Goal: Task Accomplishment & Management: Complete application form

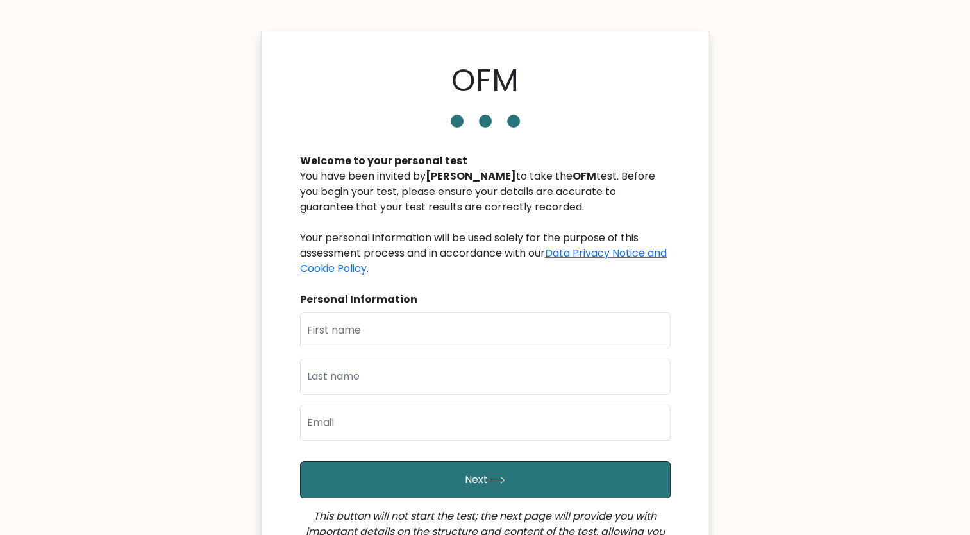
click at [705, 31] on body "OFM Welcome to your personal test You have been invited by Eduardo Fernandes to…" at bounding box center [485, 360] width 970 height 720
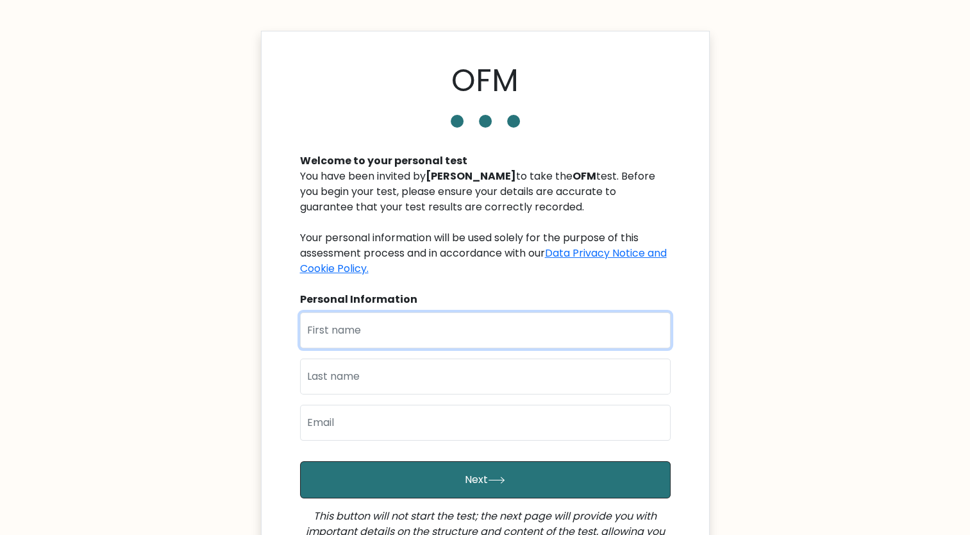
click at [470, 335] on input "text" at bounding box center [485, 330] width 371 height 36
type input "Joeyce"
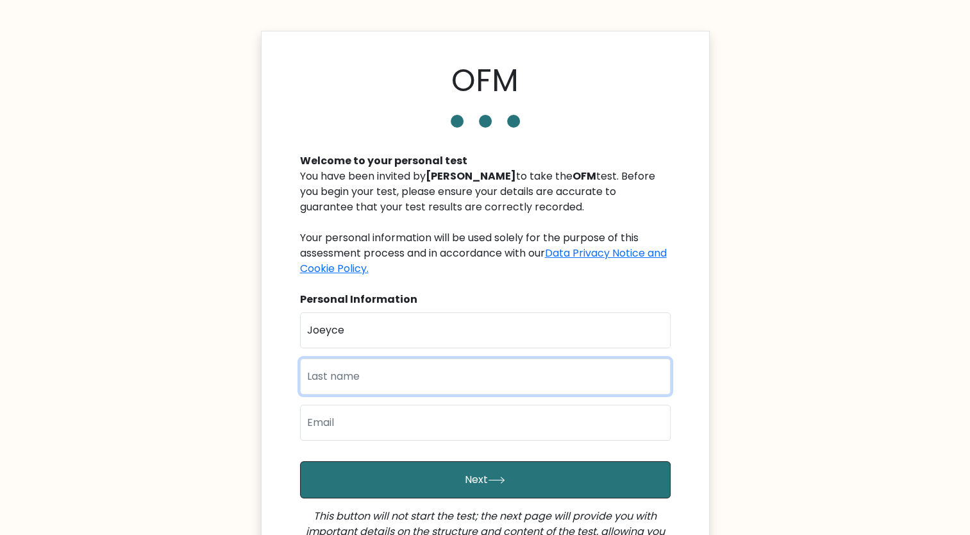
type input "Villarba"
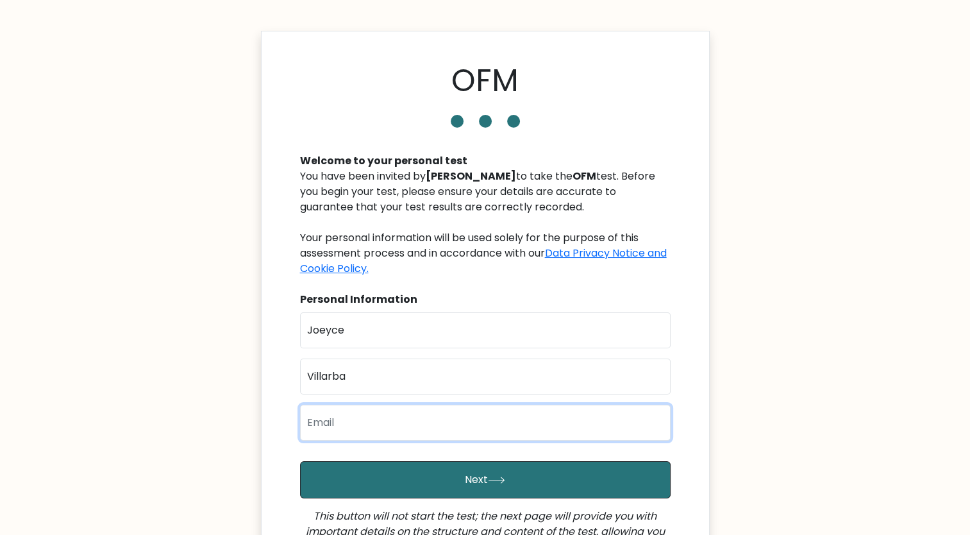
type input "joeycemvillarba@gmail.com"
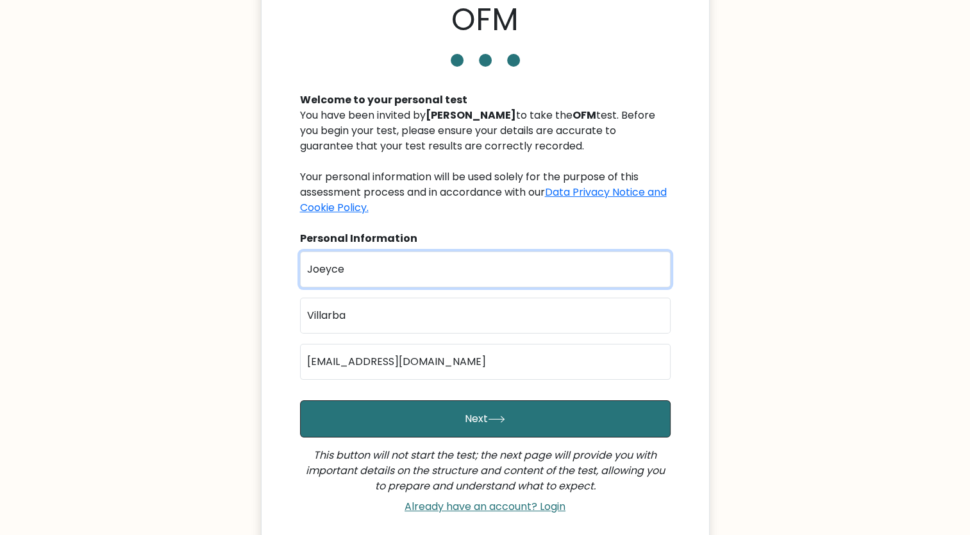
scroll to position [128, 0]
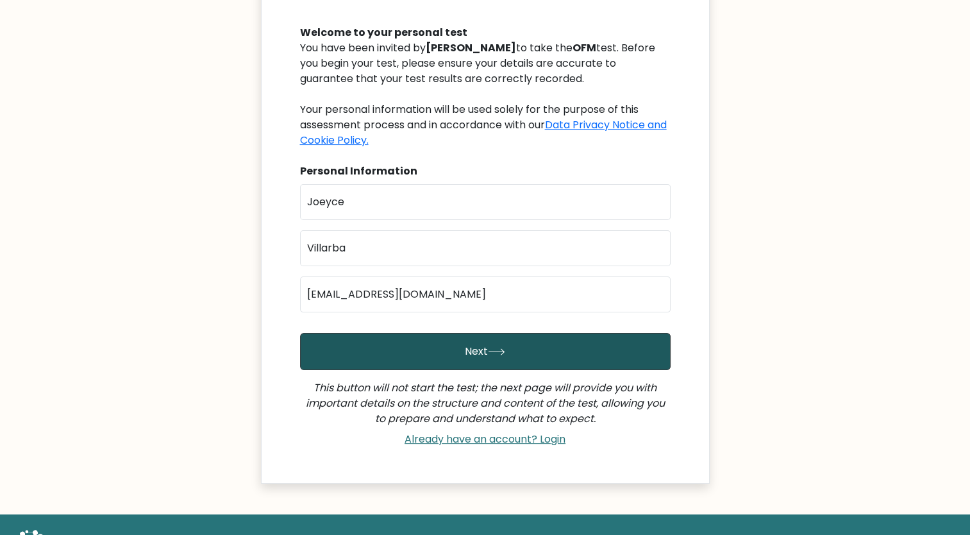
click at [449, 360] on button "Next" at bounding box center [485, 351] width 371 height 37
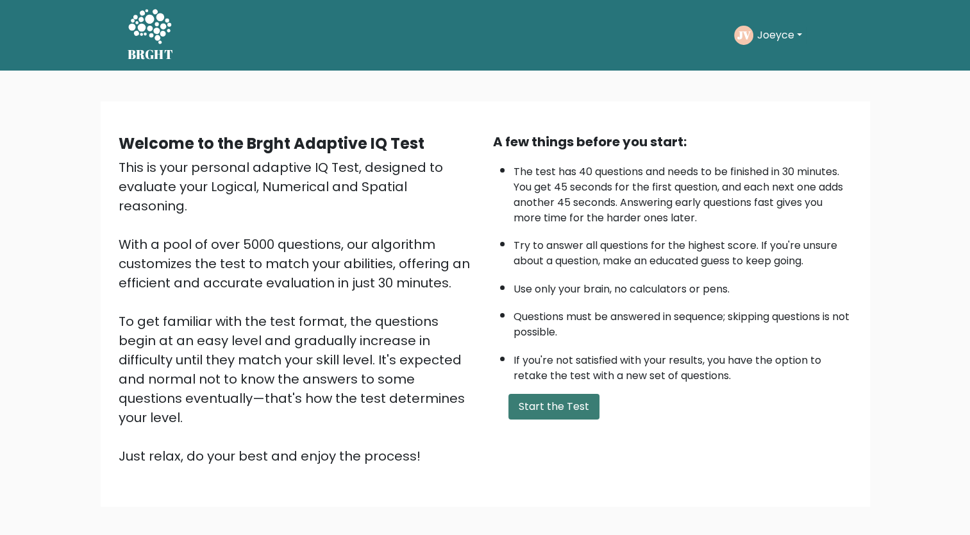
click at [551, 399] on button "Start the Test" at bounding box center [553, 407] width 91 height 26
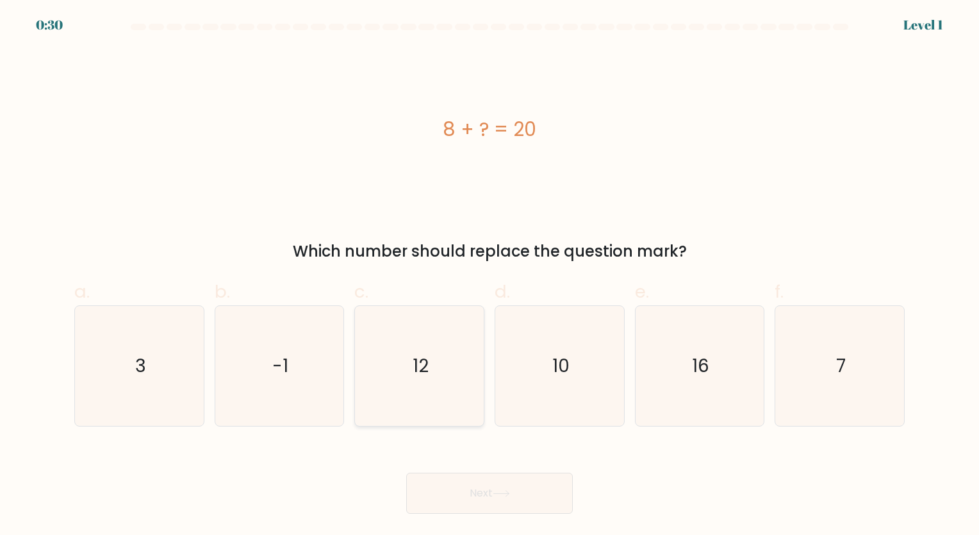
click at [397, 373] on icon "12" at bounding box center [420, 366] width 120 height 120
click at [490, 276] on input "c. 12" at bounding box center [490, 271] width 1 height 8
radio input "true"
click at [482, 487] on button "Next" at bounding box center [489, 492] width 167 height 41
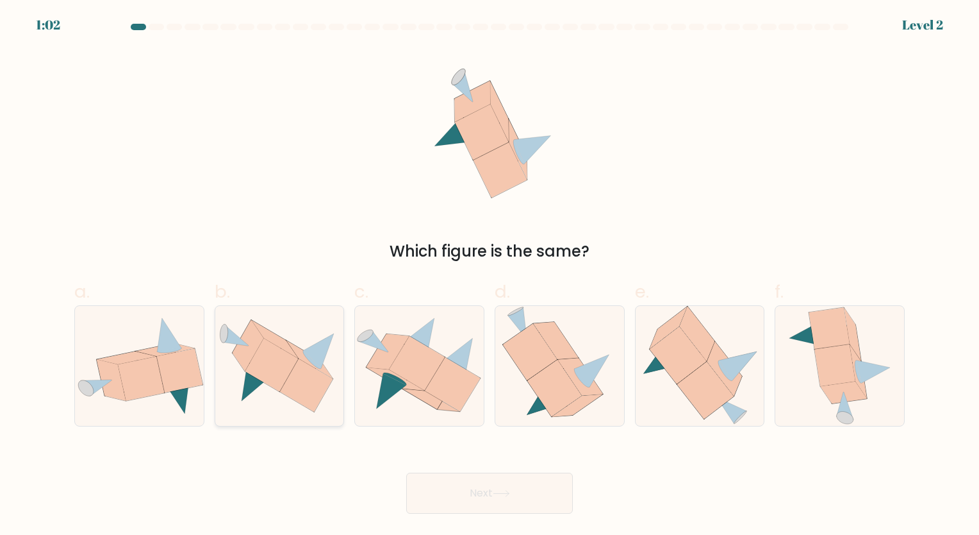
click at [287, 360] on icon at bounding box center [271, 364] width 53 height 53
click at [490, 276] on input "b." at bounding box center [490, 271] width 1 height 8
radio input "true"
click at [502, 496] on icon at bounding box center [501, 493] width 17 height 7
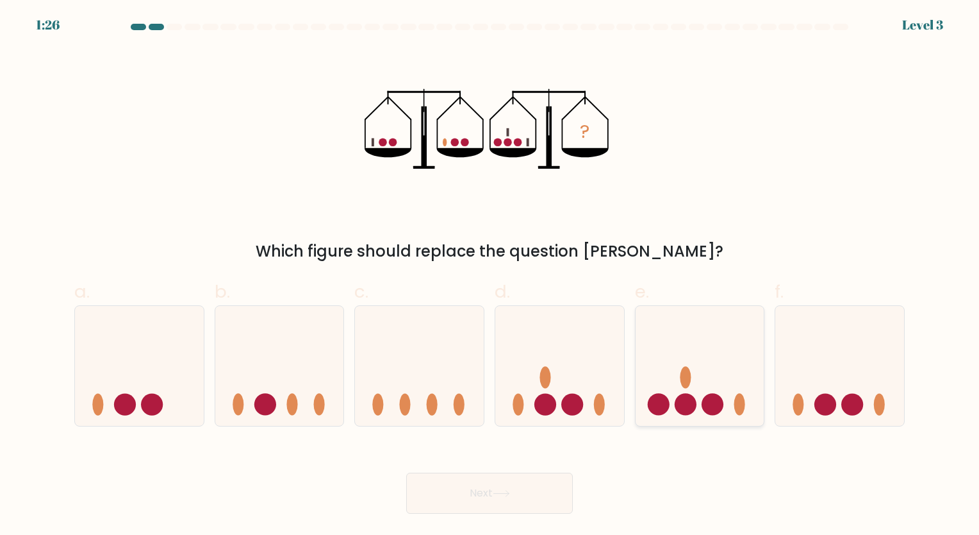
click at [715, 396] on circle at bounding box center [713, 405] width 22 height 22
click at [490, 276] on input "e." at bounding box center [490, 271] width 1 height 8
radio input "true"
click at [550, 480] on button "Next" at bounding box center [489, 492] width 167 height 41
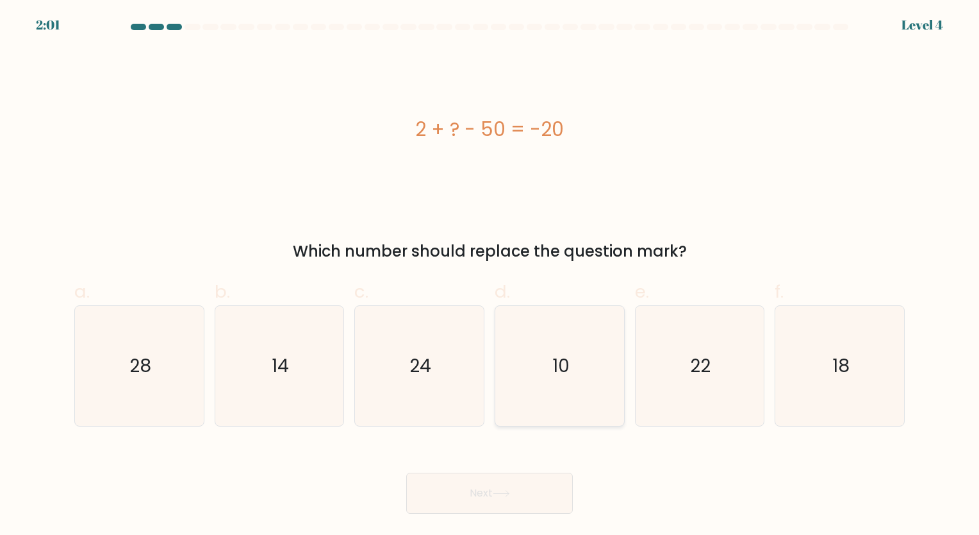
click at [600, 382] on icon "10" at bounding box center [560, 366] width 120 height 120
click at [490, 276] on input "d. 10" at bounding box center [490, 271] width 1 height 8
radio input "true"
click at [105, 387] on icon "28" at bounding box center [139, 366] width 120 height 120
click at [490, 276] on input "a. 28" at bounding box center [490, 271] width 1 height 8
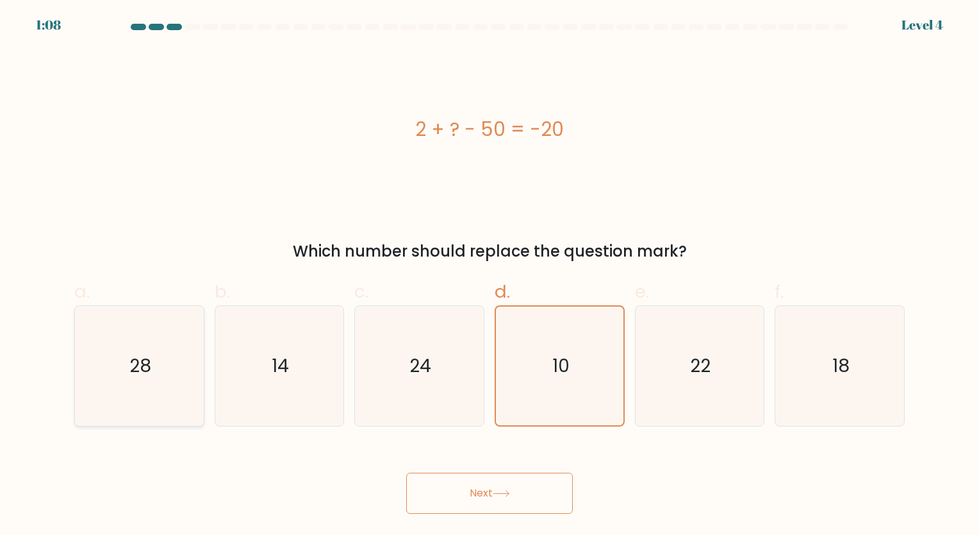
radio input "true"
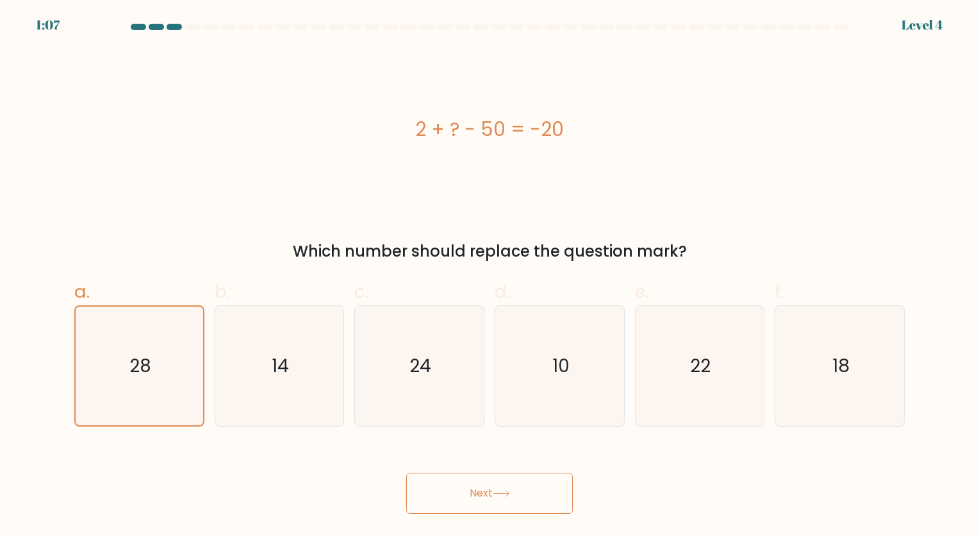
click at [443, 489] on button "Next" at bounding box center [489, 492] width 167 height 41
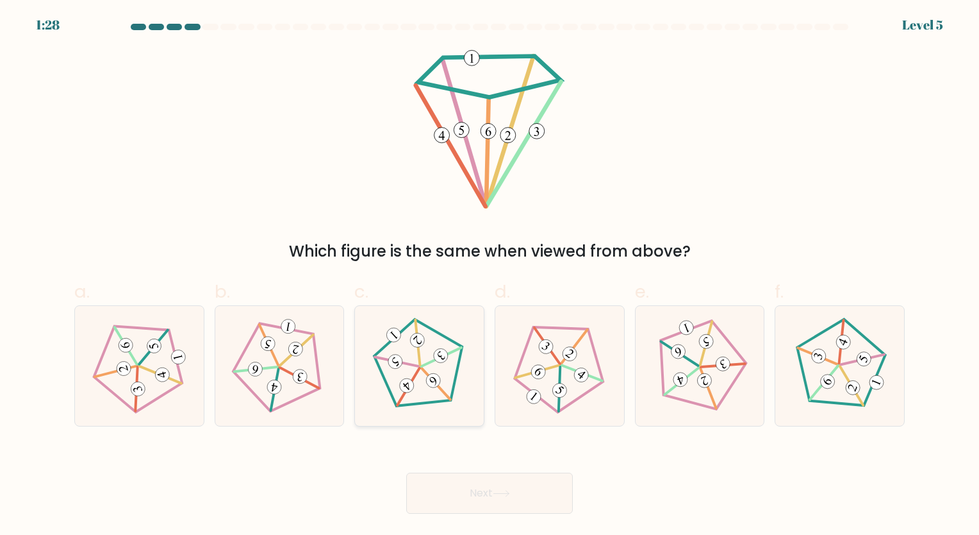
click at [451, 347] on icon at bounding box center [420, 365] width 96 height 96
click at [490, 276] on input "c." at bounding box center [490, 271] width 1 height 8
radio input "true"
click at [514, 490] on button "Next" at bounding box center [489, 492] width 167 height 41
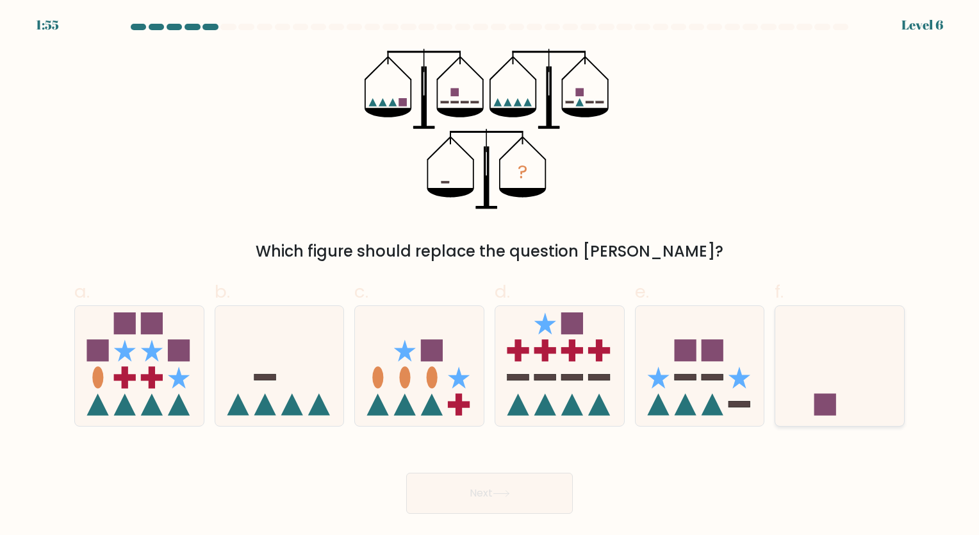
click at [853, 410] on icon at bounding box center [840, 365] width 129 height 106
click at [490, 276] on input "f." at bounding box center [490, 271] width 1 height 8
radio input "true"
click at [556, 480] on button "Next" at bounding box center [489, 492] width 167 height 41
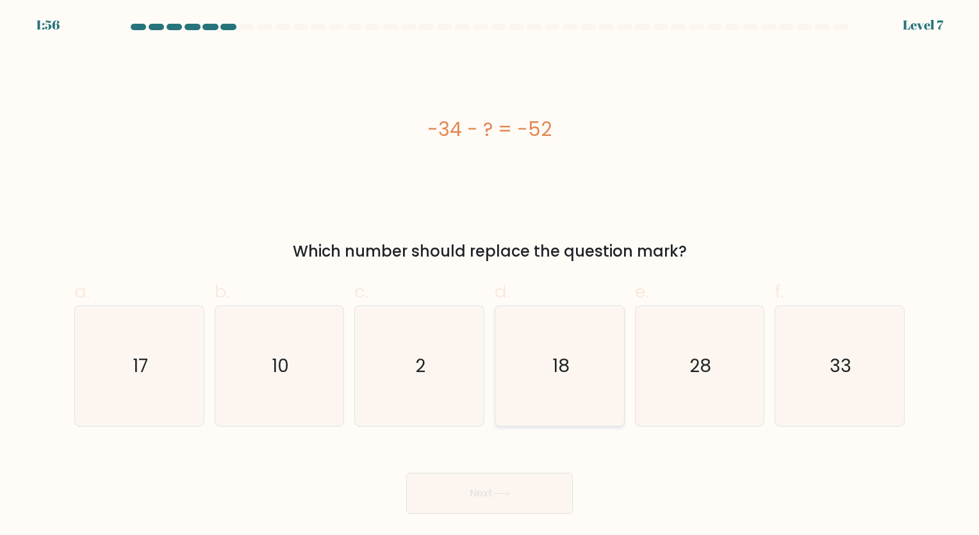
click at [540, 391] on icon "18" at bounding box center [560, 366] width 120 height 120
click at [490, 276] on input "d. 18" at bounding box center [490, 271] width 1 height 8
radio input "true"
click at [519, 495] on button "Next" at bounding box center [489, 492] width 167 height 41
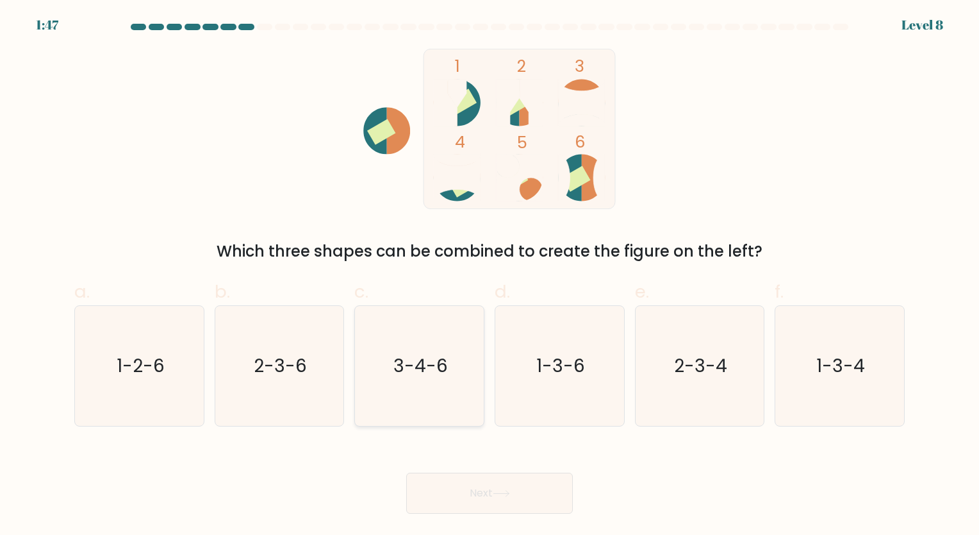
click at [451, 377] on icon "3-4-6" at bounding box center [420, 366] width 120 height 120
click at [490, 276] on input "c. 3-4-6" at bounding box center [490, 271] width 1 height 8
radio input "true"
click at [476, 499] on button "Next" at bounding box center [489, 492] width 167 height 41
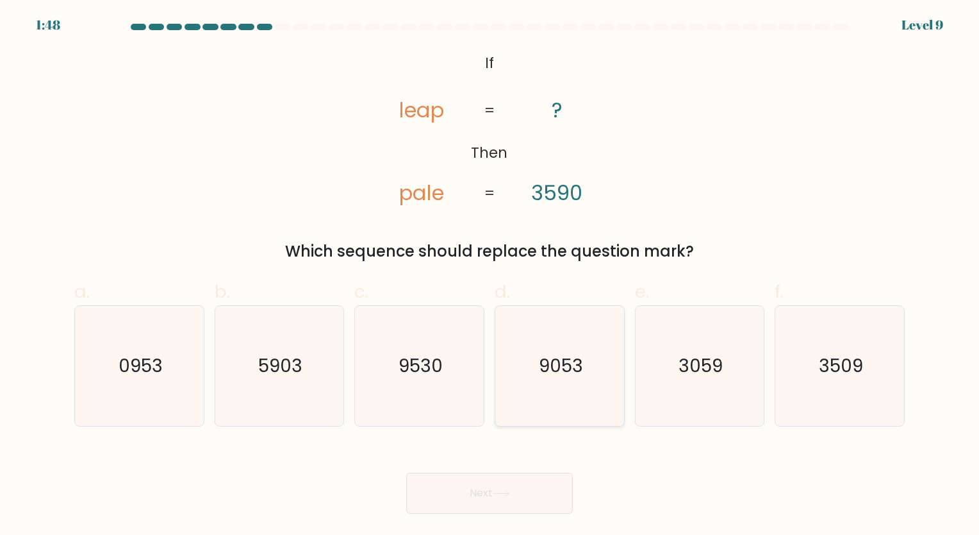
click at [587, 389] on icon "9053" at bounding box center [560, 366] width 120 height 120
click at [490, 276] on input "d. 9053" at bounding box center [490, 271] width 1 height 8
radio input "true"
click at [709, 360] on text "3059" at bounding box center [701, 365] width 44 height 25
click at [490, 276] on input "e. 3059" at bounding box center [490, 271] width 1 height 8
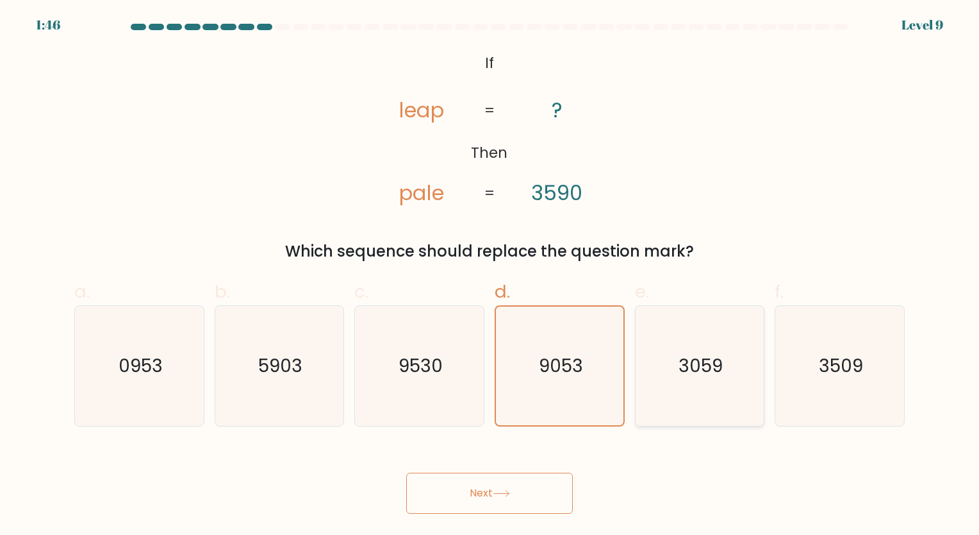
radio input "true"
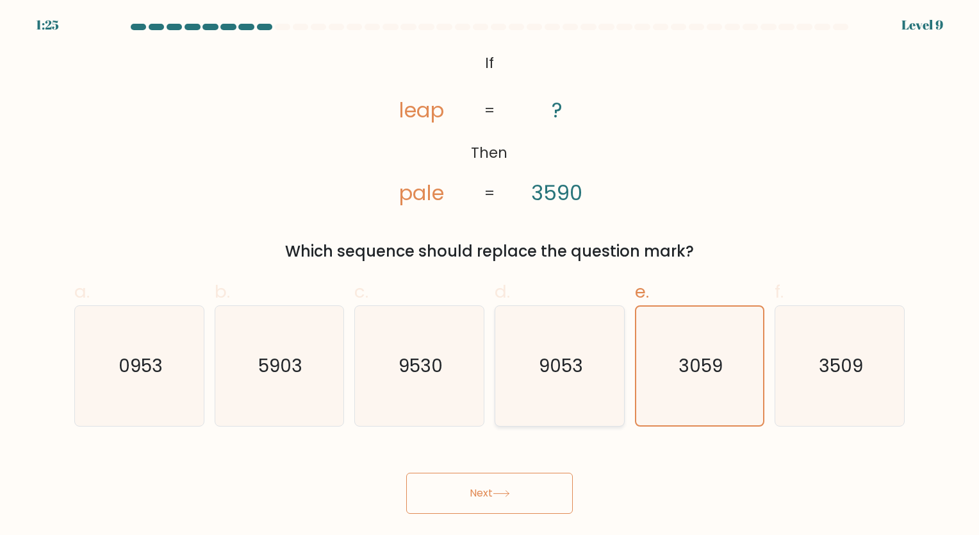
click at [575, 353] on text "9053" at bounding box center [561, 365] width 44 height 25
click at [490, 276] on input "d. 9053" at bounding box center [490, 271] width 1 height 8
radio input "true"
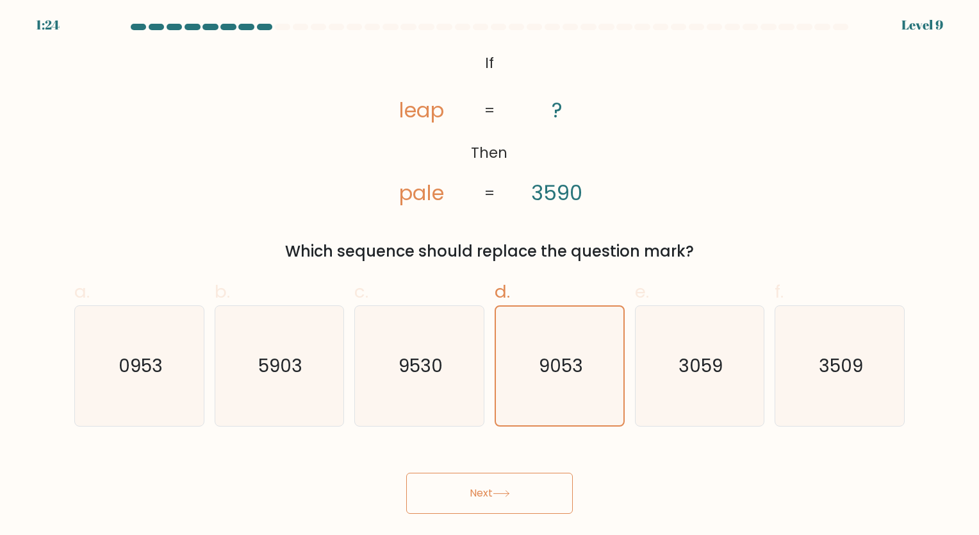
click at [533, 499] on button "Next" at bounding box center [489, 492] width 167 height 41
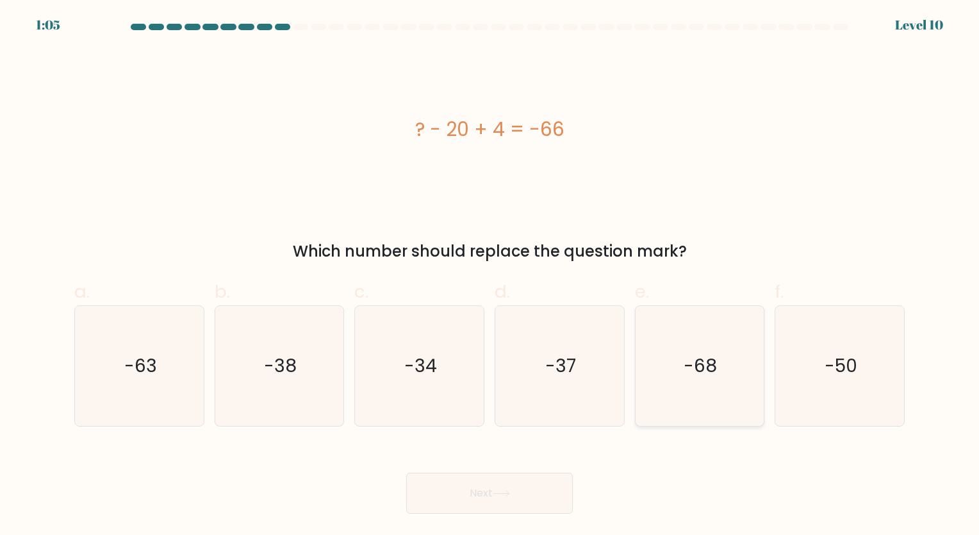
drag, startPoint x: 815, startPoint y: 335, endPoint x: 754, endPoint y: 381, distance: 76.9
click at [815, 335] on icon "-50" at bounding box center [840, 366] width 120 height 120
click at [490, 276] on input "f. -50" at bounding box center [490, 271] width 1 height 8
radio input "true"
click at [554, 484] on button "Next" at bounding box center [489, 492] width 167 height 41
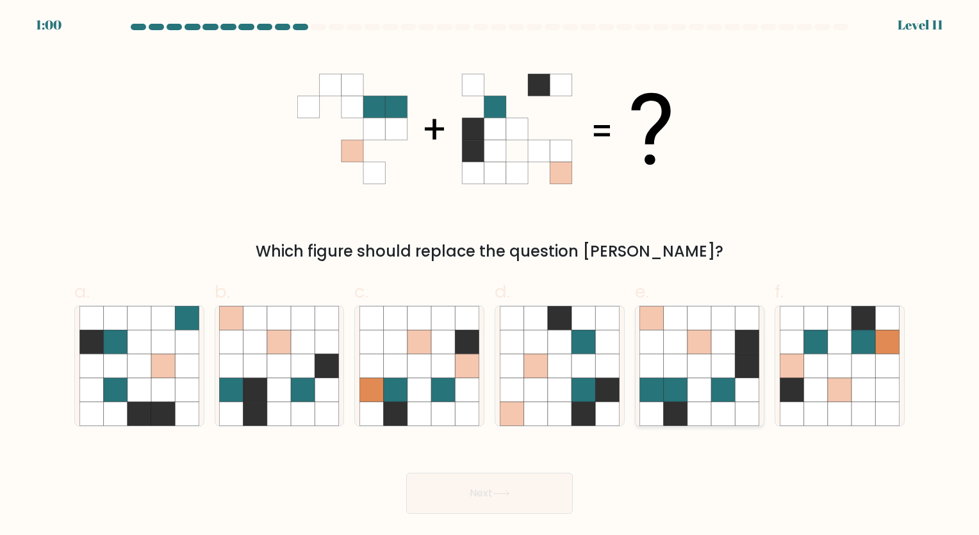
click at [651, 369] on icon at bounding box center [652, 366] width 24 height 24
click at [490, 276] on input "e." at bounding box center [490, 271] width 1 height 8
radio input "true"
click at [537, 485] on button "Next" at bounding box center [489, 492] width 167 height 41
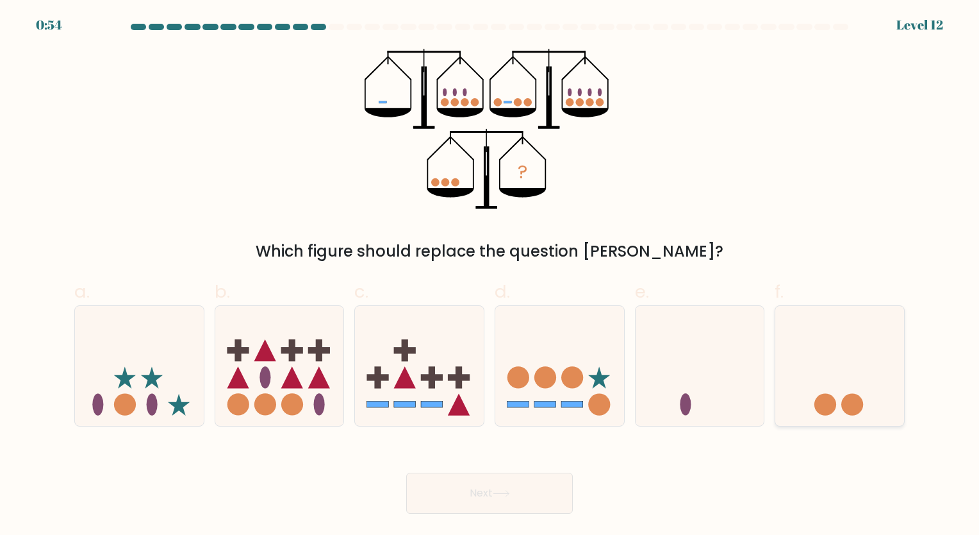
click at [836, 425] on div at bounding box center [840, 365] width 130 height 121
click at [490, 276] on input "f." at bounding box center [490, 271] width 1 height 8
radio input "true"
click at [513, 488] on button "Next" at bounding box center [489, 492] width 167 height 41
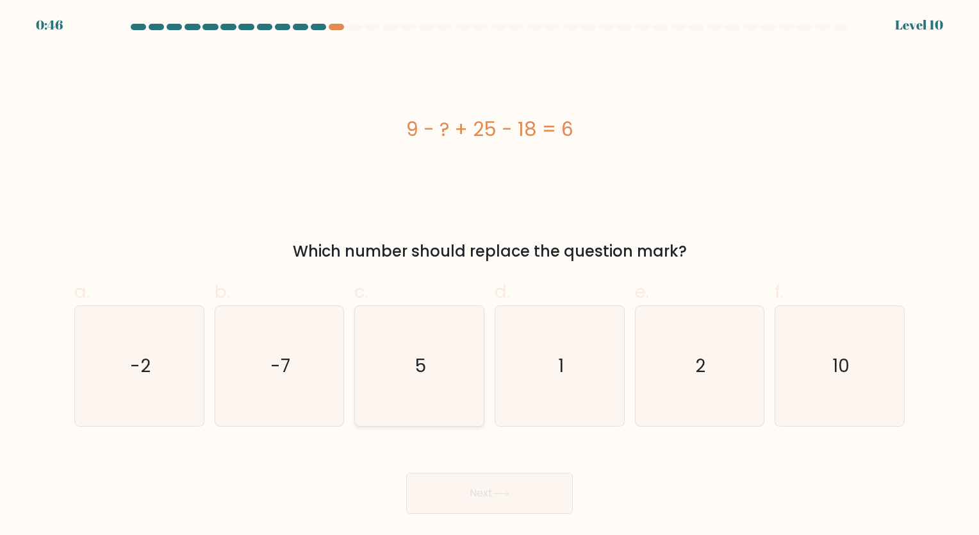
click at [433, 356] on icon "5" at bounding box center [420, 366] width 120 height 120
click at [490, 276] on input "c. 5" at bounding box center [490, 271] width 1 height 8
radio input "true"
click at [484, 479] on button "Next" at bounding box center [489, 492] width 167 height 41
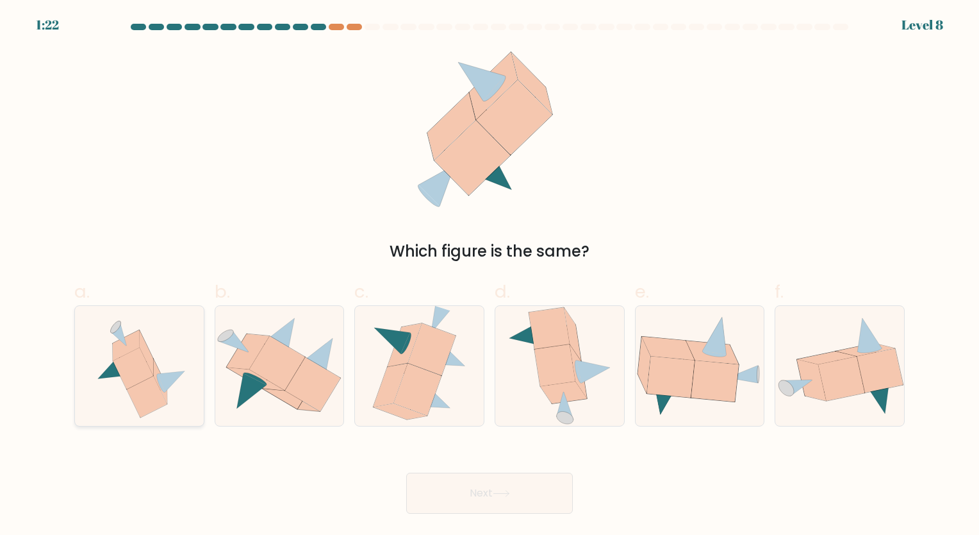
click at [128, 403] on icon at bounding box center [139, 366] width 112 height 120
click at [490, 276] on input "a." at bounding box center [490, 271] width 1 height 8
radio input "true"
click at [503, 483] on button "Next" at bounding box center [489, 492] width 167 height 41
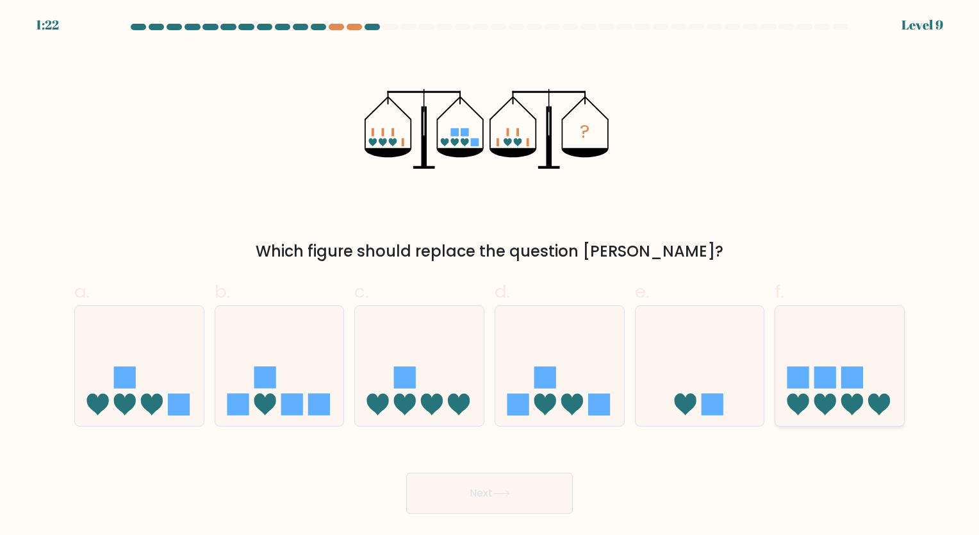
click at [803, 390] on icon at bounding box center [840, 365] width 129 height 106
click at [490, 276] on input "f." at bounding box center [490, 271] width 1 height 8
radio input "true"
click at [167, 412] on icon at bounding box center [139, 365] width 129 height 106
click at [490, 276] on input "a." at bounding box center [490, 271] width 1 height 8
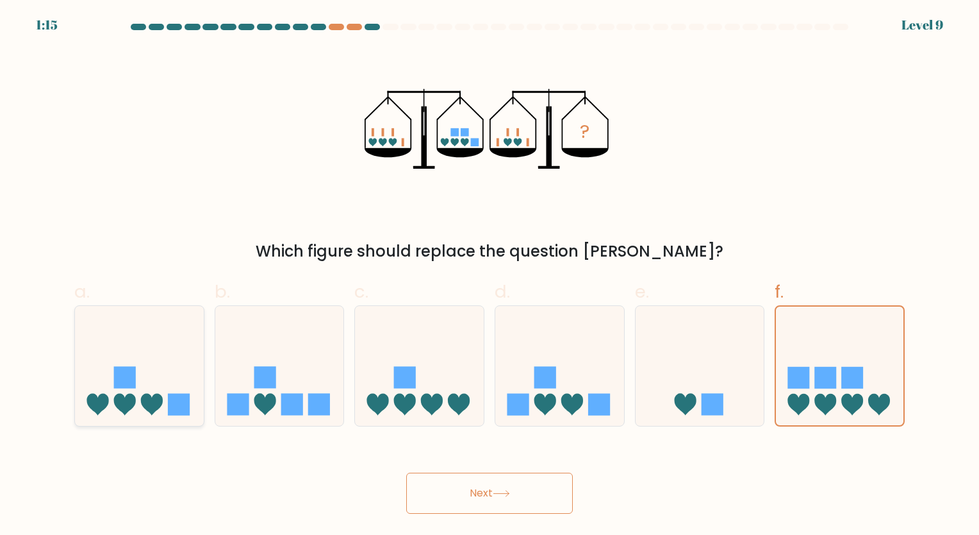
radio input "true"
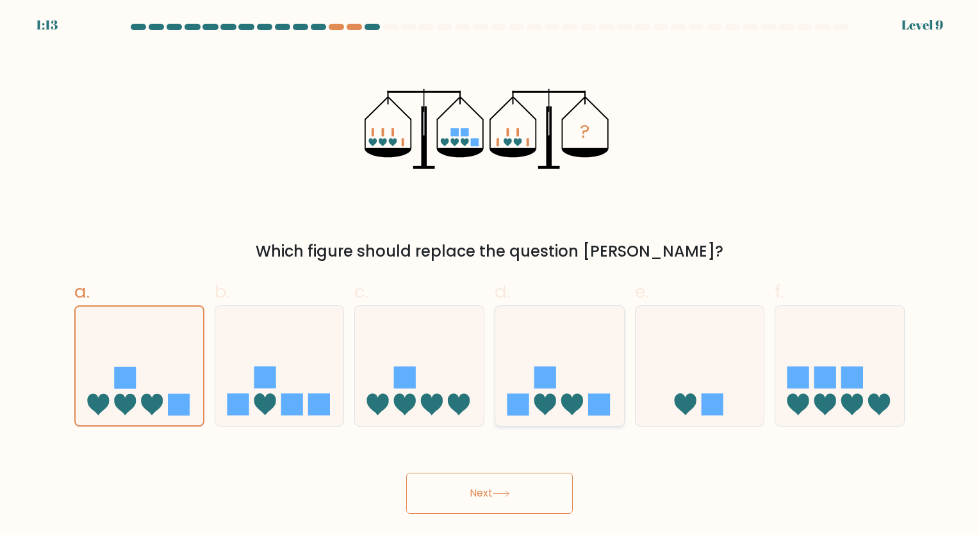
click at [540, 409] on icon at bounding box center [546, 405] width 22 height 22
click at [490, 276] on input "d." at bounding box center [490, 271] width 1 height 8
radio input "true"
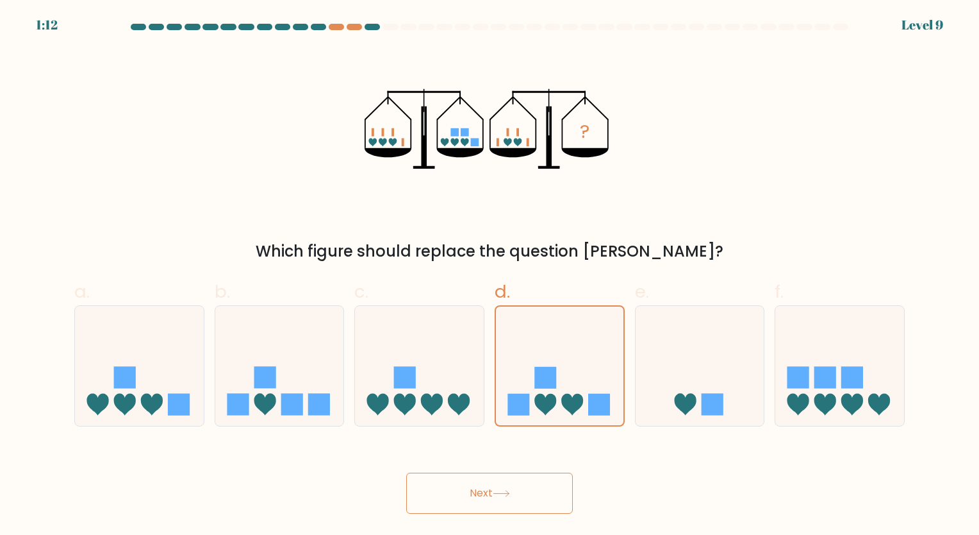
click at [512, 474] on button "Next" at bounding box center [489, 492] width 167 height 41
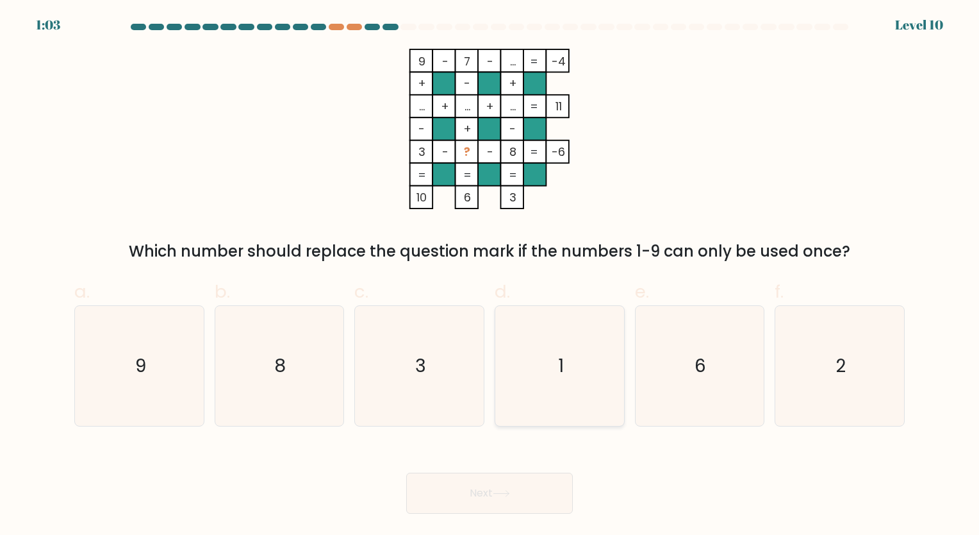
click at [599, 381] on icon "1" at bounding box center [560, 366] width 120 height 120
click at [490, 276] on input "d. 1" at bounding box center [490, 271] width 1 height 8
radio input "true"
click at [810, 369] on icon "2" at bounding box center [840, 366] width 120 height 120
click at [490, 276] on input "f. 2" at bounding box center [490, 271] width 1 height 8
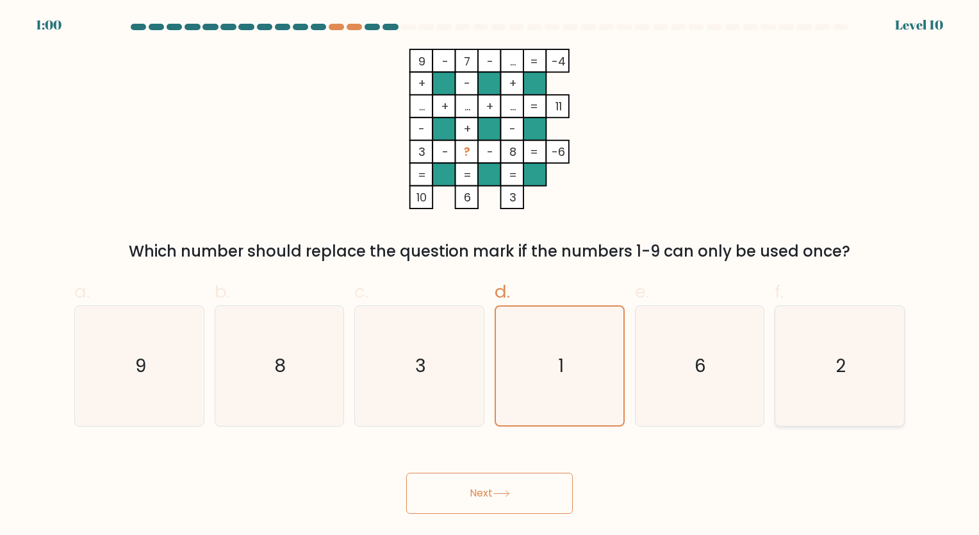
radio input "true"
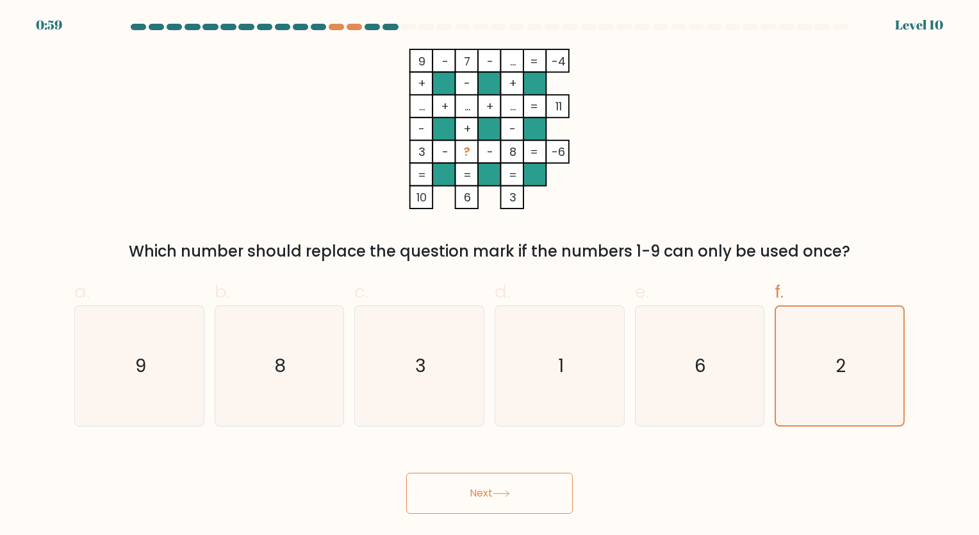
click at [492, 487] on button "Next" at bounding box center [489, 492] width 167 height 41
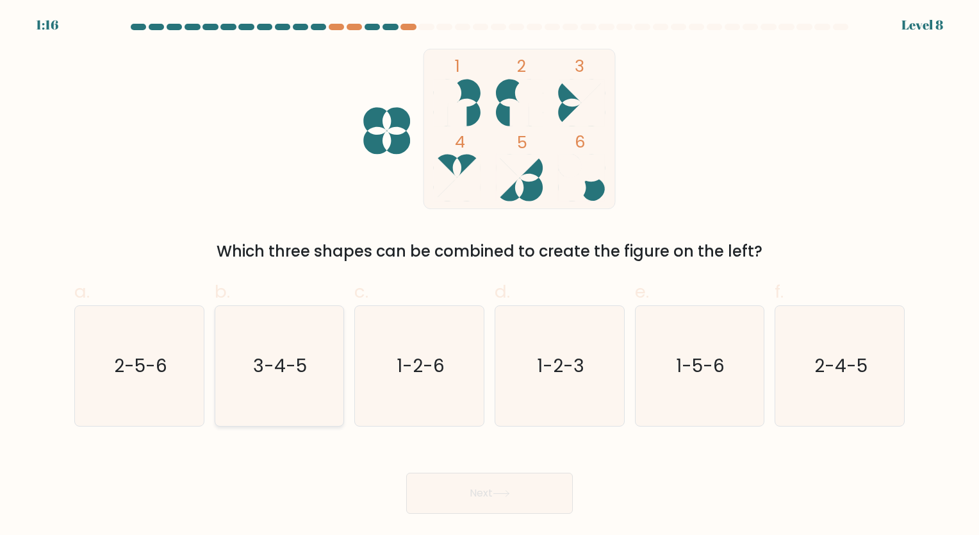
click at [313, 365] on icon "3-4-5" at bounding box center [279, 366] width 120 height 120
click at [490, 276] on input "b. 3-4-5" at bounding box center [490, 271] width 1 height 8
radio input "true"
click at [515, 493] on button "Next" at bounding box center [489, 492] width 167 height 41
click at [510, 494] on icon at bounding box center [501, 493] width 17 height 7
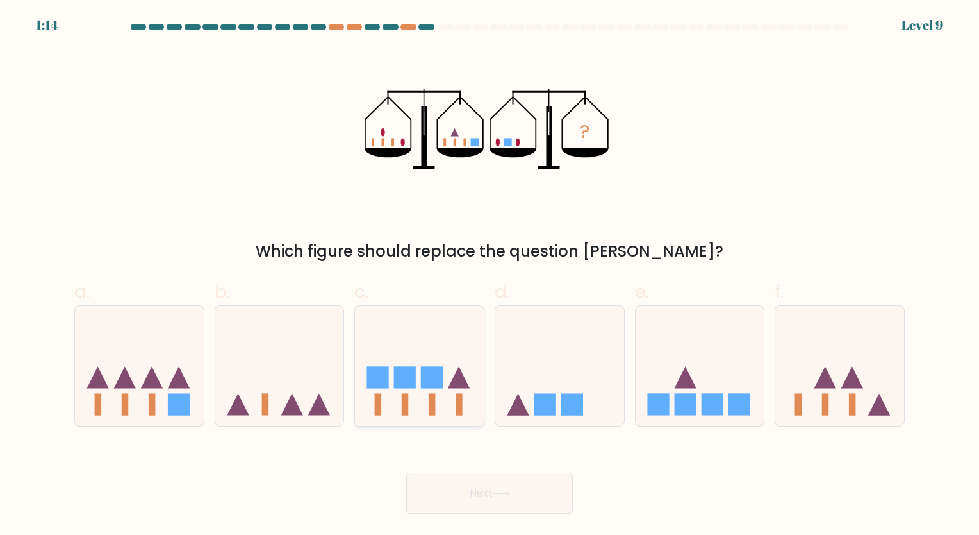
click at [431, 386] on rect at bounding box center [432, 378] width 22 height 22
click at [490, 276] on input "c." at bounding box center [490, 271] width 1 height 8
radio input "true"
click at [508, 494] on icon at bounding box center [501, 493] width 15 height 6
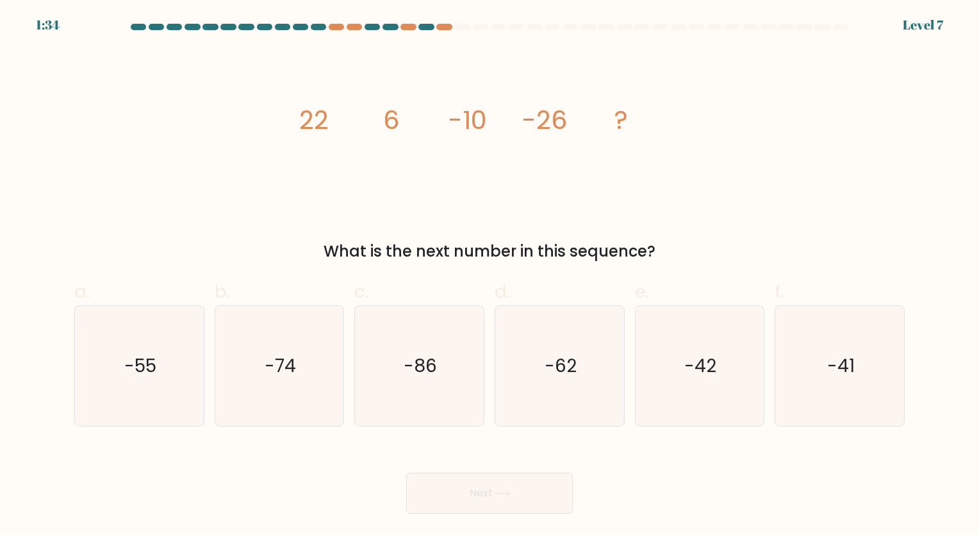
click at [328, 262] on div "What is the next number in this sequence?" at bounding box center [489, 251] width 815 height 23
click at [642, 414] on icon "-42" at bounding box center [700, 366] width 120 height 120
click at [490, 276] on input "e. -42" at bounding box center [490, 271] width 1 height 8
radio input "true"
click at [532, 502] on button "Next" at bounding box center [489, 492] width 167 height 41
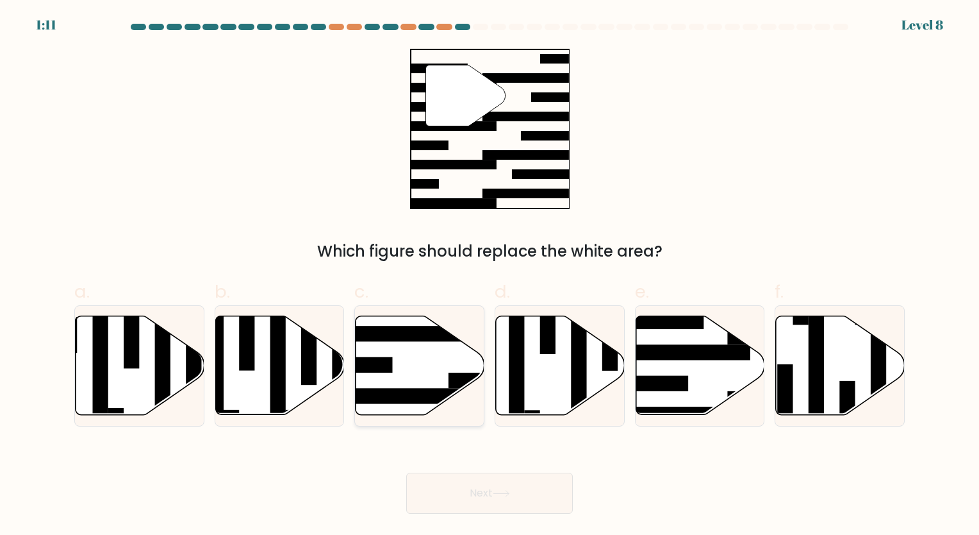
click at [403, 363] on icon at bounding box center [420, 365] width 129 height 99
click at [490, 276] on input "c." at bounding box center [490, 271] width 1 height 8
radio input "true"
click at [689, 347] on rect at bounding box center [681, 351] width 140 height 15
click at [490, 276] on input "e." at bounding box center [490, 271] width 1 height 8
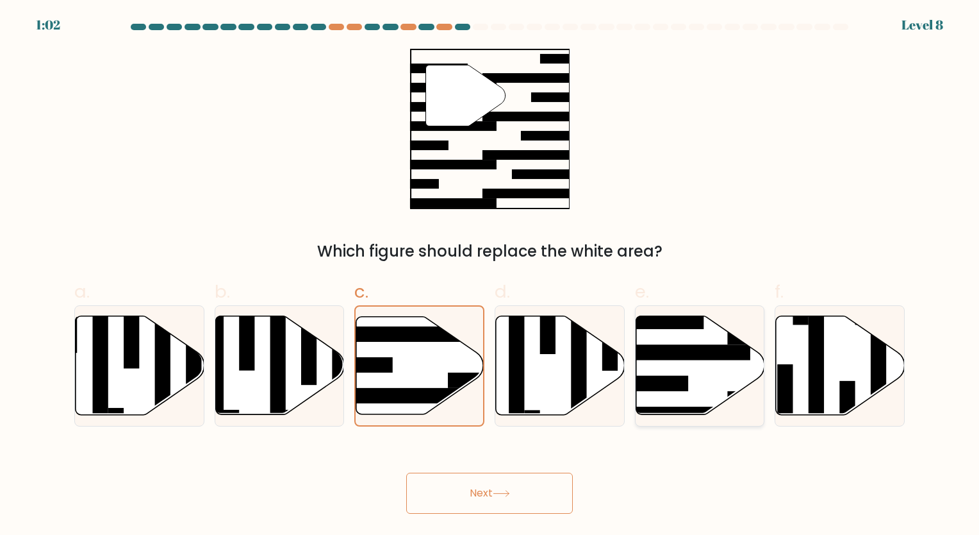
radio input "true"
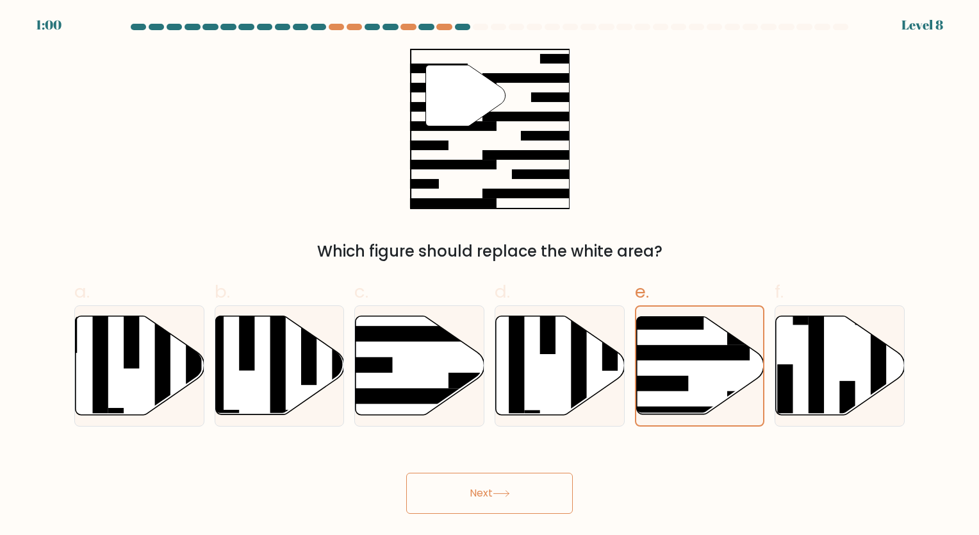
click at [528, 491] on button "Next" at bounding box center [489, 492] width 167 height 41
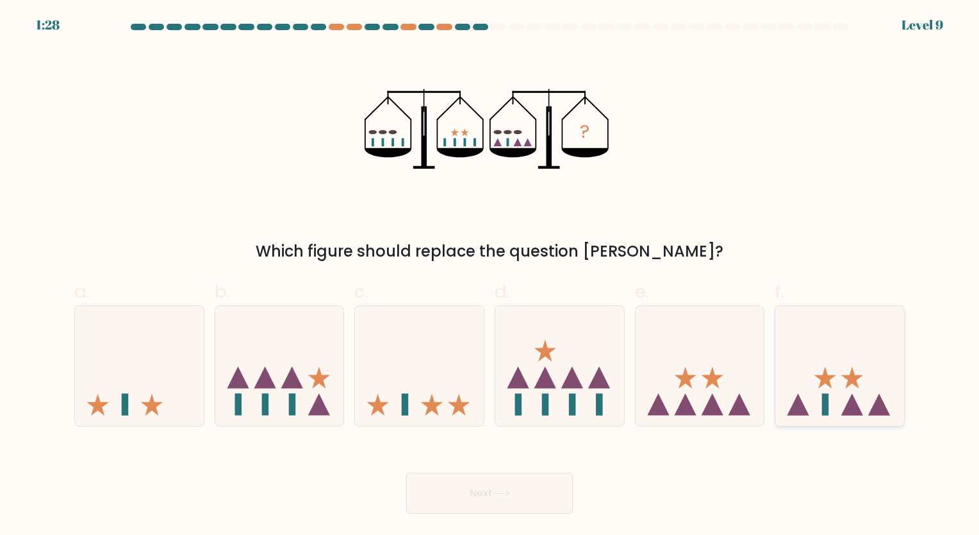
click at [844, 413] on icon at bounding box center [853, 405] width 22 height 22
click at [490, 276] on input "f." at bounding box center [490, 271] width 1 height 8
radio input "true"
click at [547, 479] on button "Next" at bounding box center [489, 492] width 167 height 41
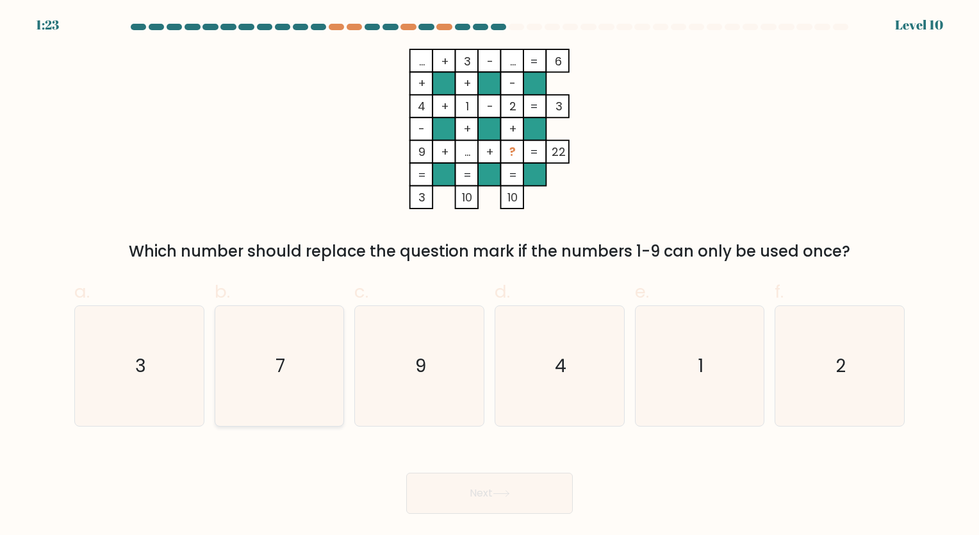
click at [318, 388] on icon "7" at bounding box center [279, 366] width 120 height 120
click at [490, 276] on input "b. 7" at bounding box center [490, 271] width 1 height 8
radio input "true"
click at [464, 492] on button "Next" at bounding box center [489, 492] width 167 height 41
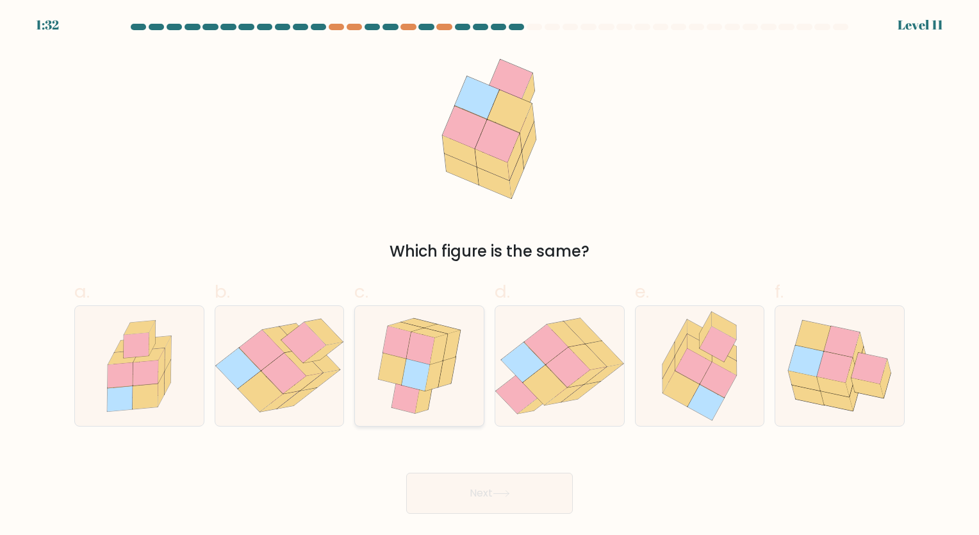
click at [406, 397] on icon at bounding box center [406, 397] width 28 height 33
click at [490, 276] on input "c." at bounding box center [490, 271] width 1 height 8
radio input "true"
click at [459, 478] on button "Next" at bounding box center [489, 492] width 167 height 41
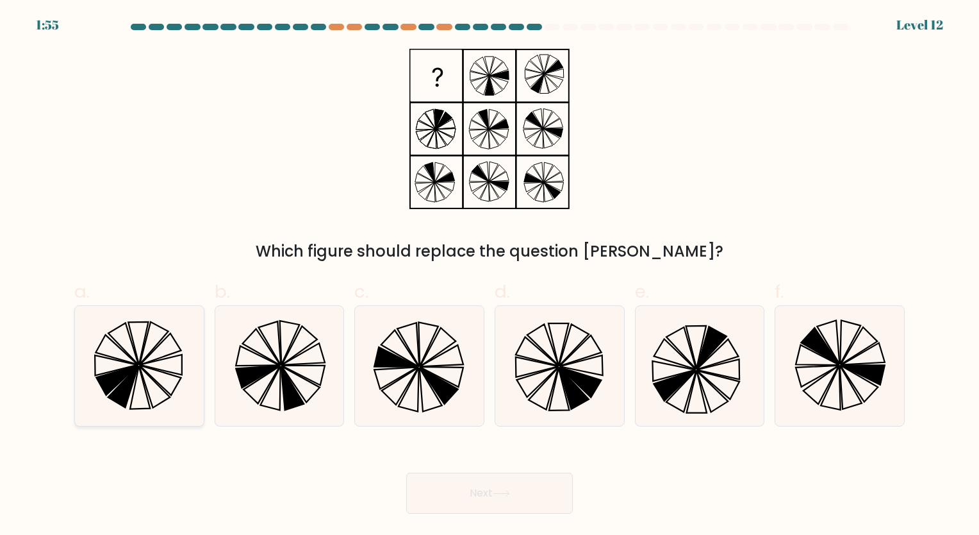
click at [176, 358] on icon at bounding box center [139, 366] width 120 height 120
click at [490, 276] on input "a." at bounding box center [490, 271] width 1 height 8
radio input "true"
click at [445, 499] on button "Next" at bounding box center [489, 492] width 167 height 41
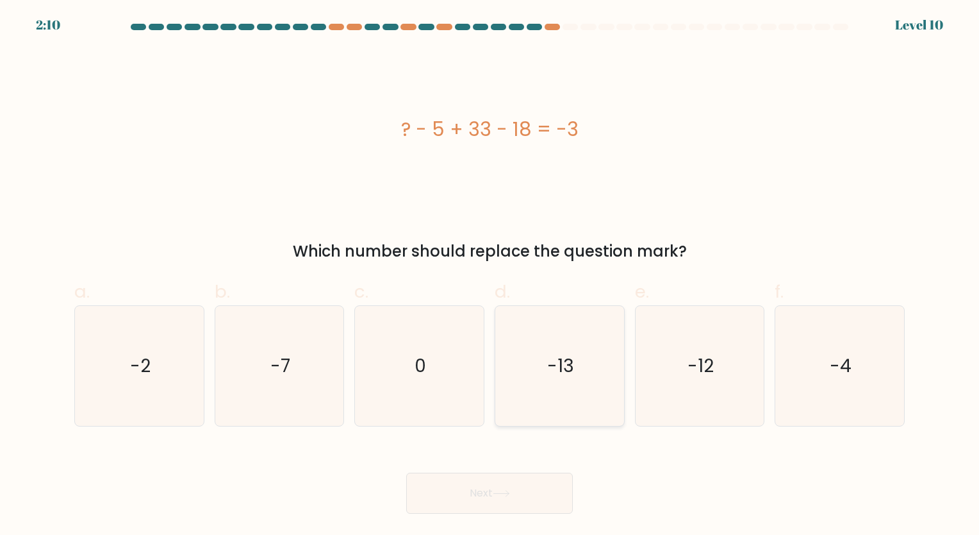
click at [588, 376] on icon "-13" at bounding box center [560, 366] width 120 height 120
click at [490, 276] on input "d. -13" at bounding box center [490, 271] width 1 height 8
radio input "true"
click at [535, 481] on button "Next" at bounding box center [489, 492] width 167 height 41
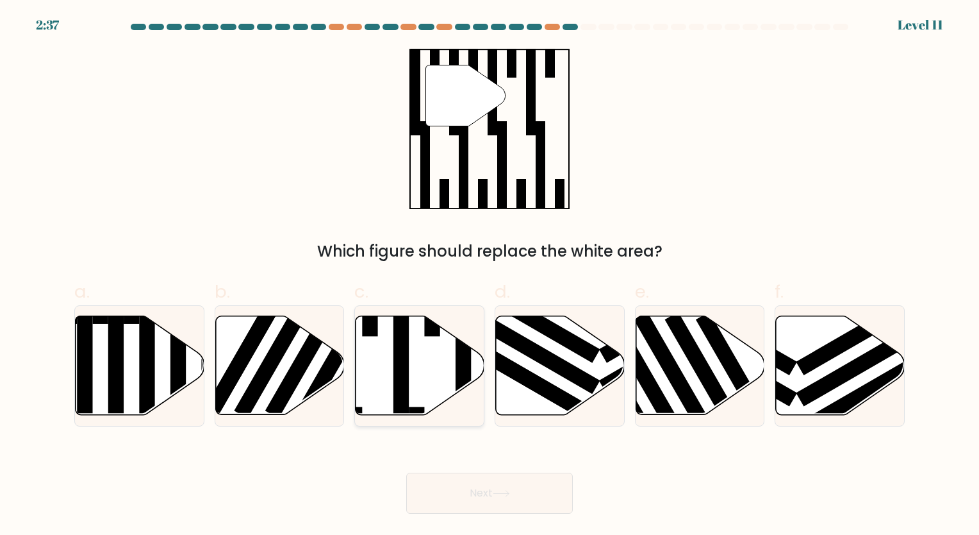
click at [389, 347] on icon at bounding box center [420, 365] width 129 height 99
click at [490, 276] on input "c." at bounding box center [490, 271] width 1 height 8
radio input "true"
click at [487, 492] on button "Next" at bounding box center [489, 492] width 167 height 41
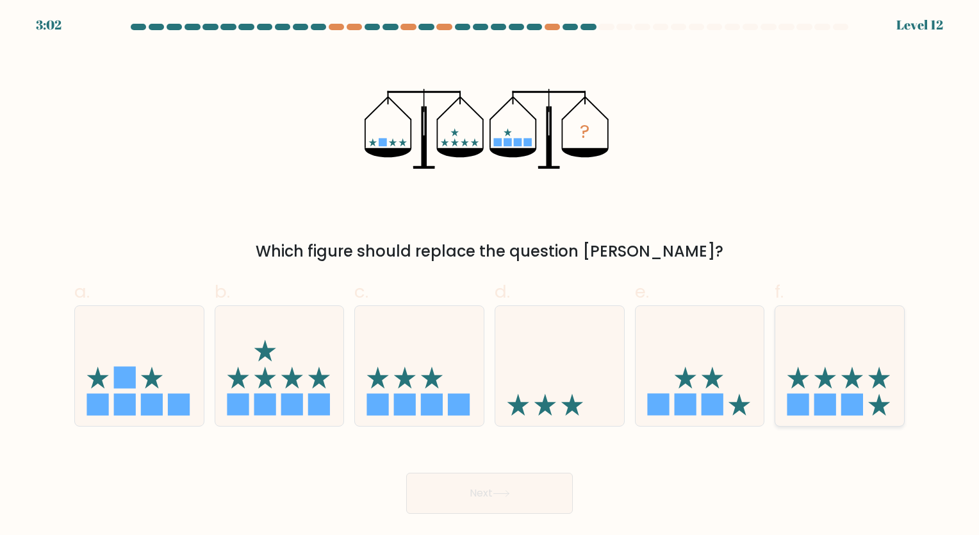
click at [823, 410] on rect at bounding box center [826, 405] width 22 height 22
click at [490, 276] on input "f." at bounding box center [490, 271] width 1 height 8
radio input "true"
click at [547, 491] on button "Next" at bounding box center [489, 492] width 167 height 41
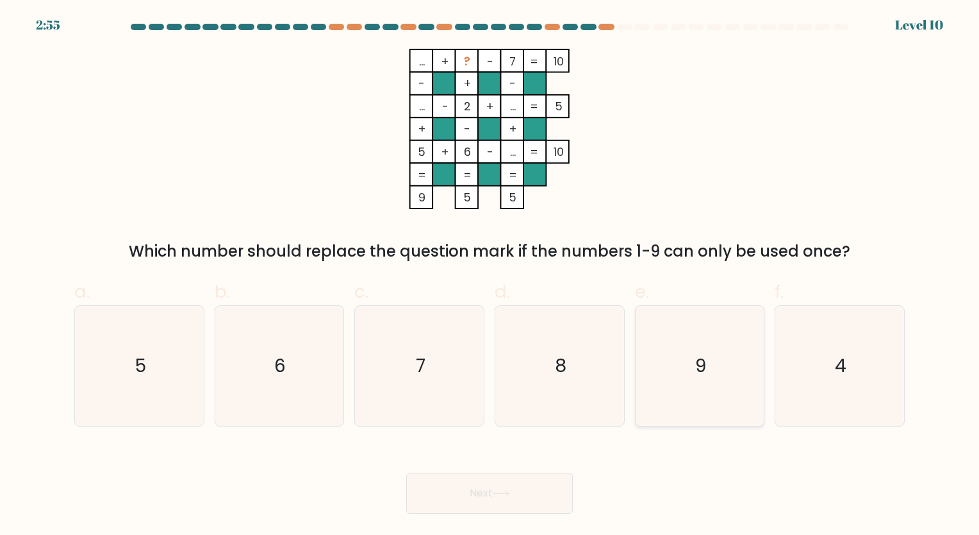
click at [708, 358] on icon "9" at bounding box center [700, 366] width 120 height 120
click at [490, 276] on input "e. 9" at bounding box center [490, 271] width 1 height 8
radio input "true"
click at [542, 485] on button "Next" at bounding box center [489, 492] width 167 height 41
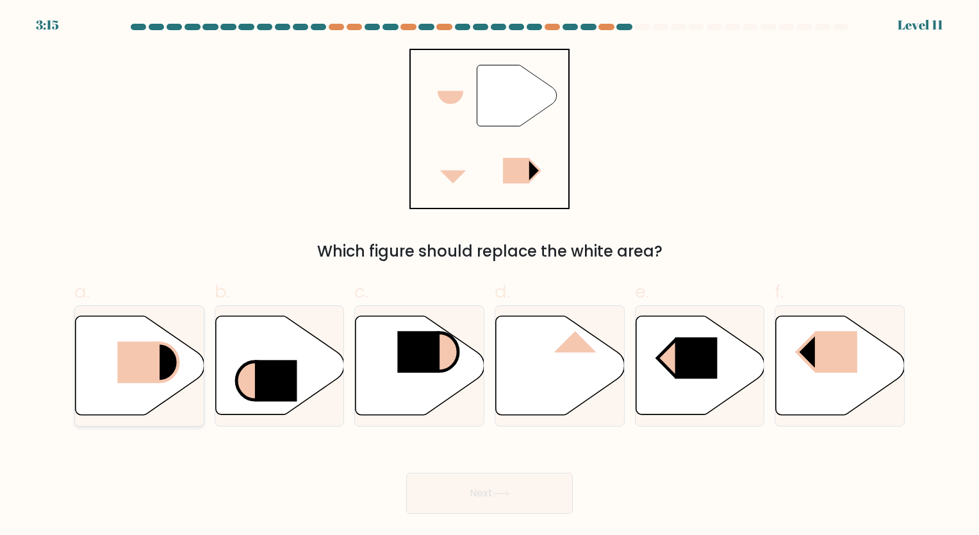
click at [117, 363] on icon at bounding box center [140, 365] width 129 height 99
click at [490, 276] on input "a." at bounding box center [490, 271] width 1 height 8
radio input "true"
click at [437, 501] on button "Next" at bounding box center [489, 492] width 167 height 41
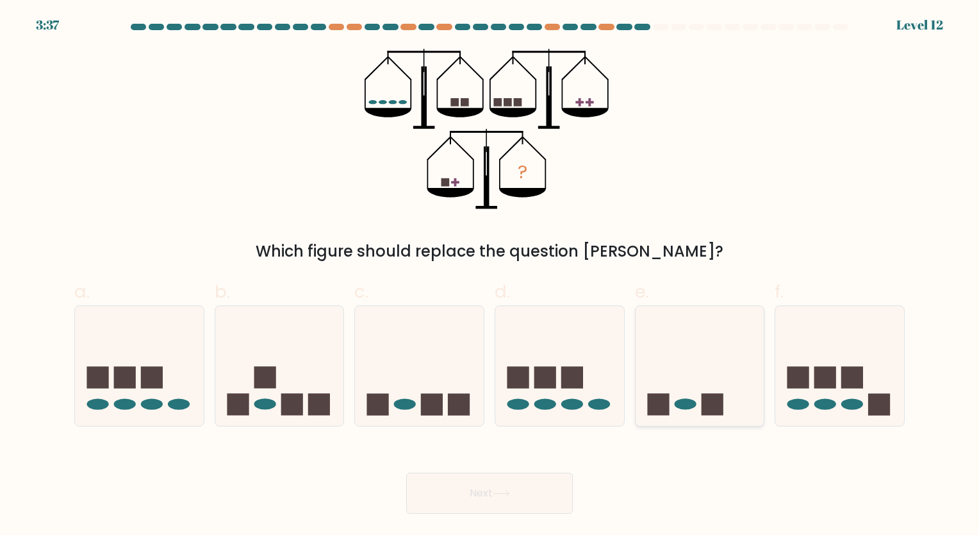
click at [700, 415] on icon at bounding box center [700, 365] width 129 height 106
click at [490, 276] on input "e." at bounding box center [490, 271] width 1 height 8
radio input "true"
click at [500, 473] on button "Next" at bounding box center [489, 492] width 167 height 41
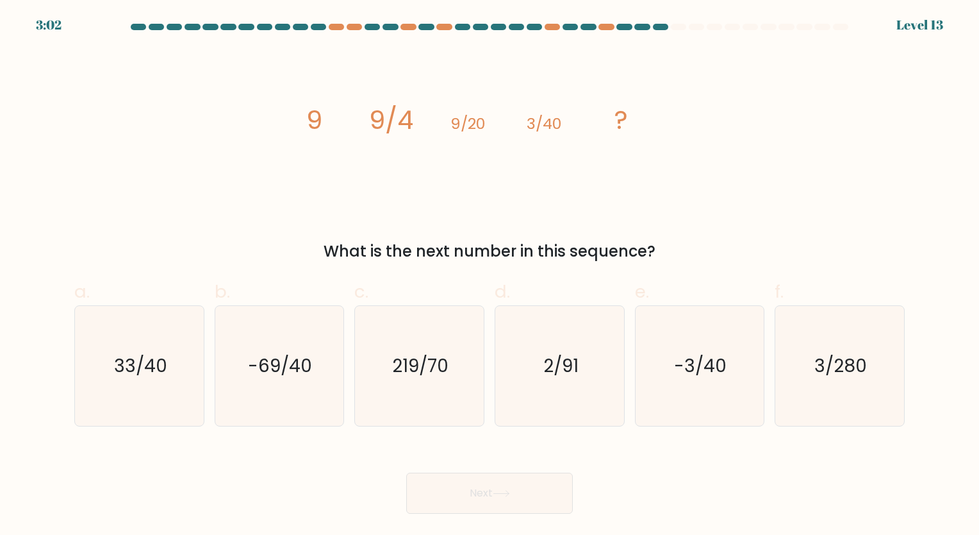
drag, startPoint x: 296, startPoint y: 135, endPoint x: 650, endPoint y: 229, distance: 366.3
click at [650, 229] on div "image/svg+xml 9 9/4 9/20 3/40 ? What is the next number in this sequence?" at bounding box center [490, 156] width 846 height 214
click at [183, 178] on div "image/svg+xml 9 9/4 9/20 3/40 ? What is the next number in this sequence?" at bounding box center [490, 156] width 846 height 214
click at [713, 391] on icon "-3/40" at bounding box center [700, 366] width 120 height 120
click at [490, 276] on input "e. -3/40" at bounding box center [490, 271] width 1 height 8
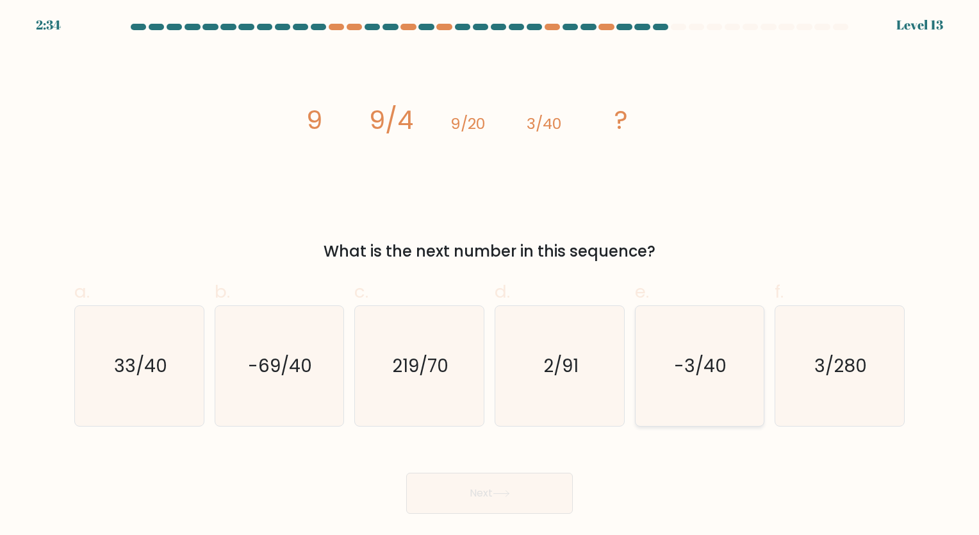
radio input "true"
click at [522, 487] on button "Next" at bounding box center [489, 492] width 167 height 41
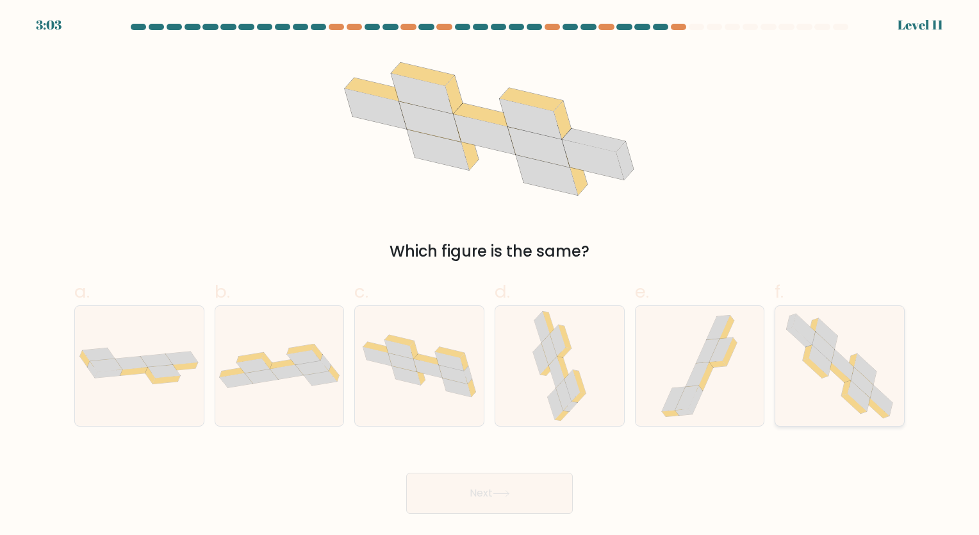
click at [862, 381] on icon at bounding box center [862, 382] width 22 height 31
click at [490, 276] on input "f." at bounding box center [490, 271] width 1 height 8
radio input "true"
click at [523, 494] on button "Next" at bounding box center [489, 492] width 167 height 41
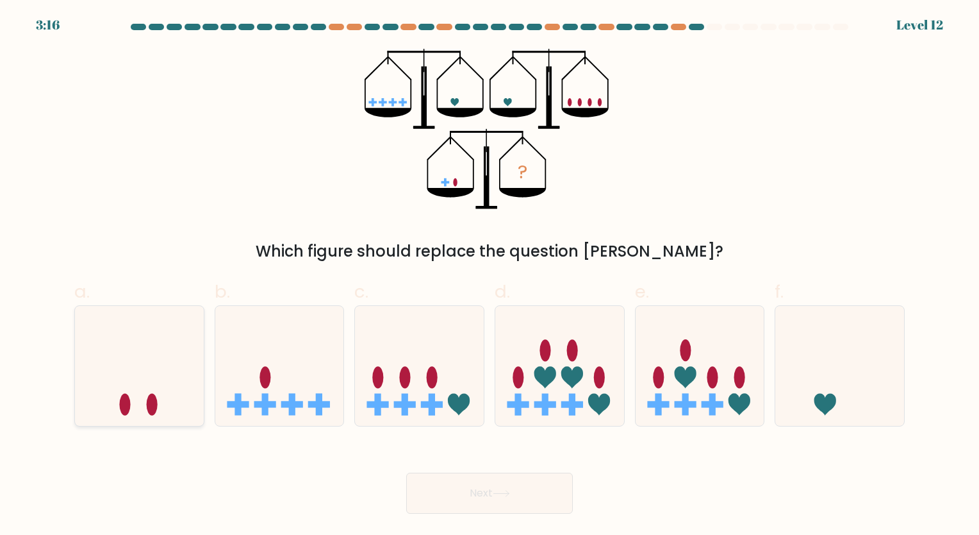
click at [180, 394] on icon at bounding box center [139, 365] width 129 height 106
click at [490, 276] on input "a." at bounding box center [490, 271] width 1 height 8
radio input "true"
click at [817, 383] on icon at bounding box center [840, 365] width 129 height 106
click at [490, 276] on input "f." at bounding box center [490, 271] width 1 height 8
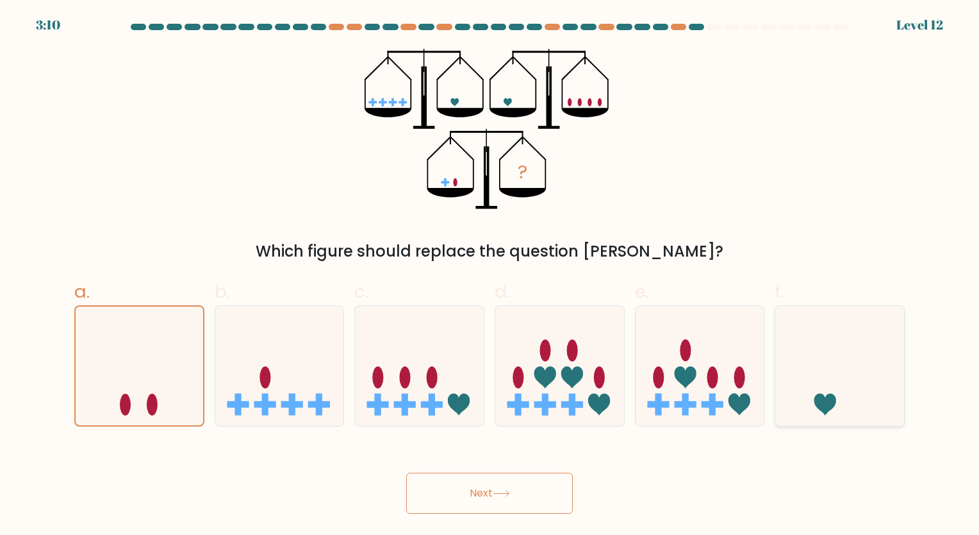
radio input "true"
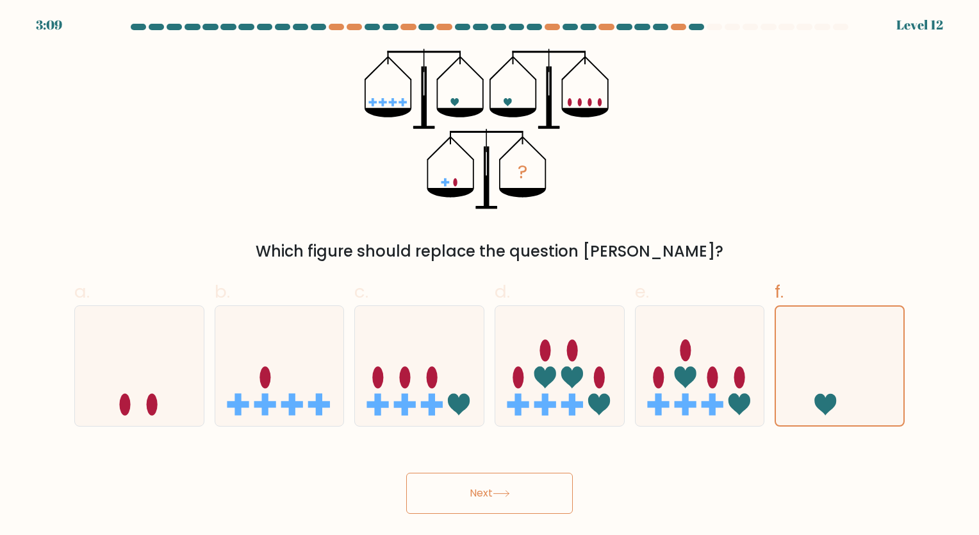
click at [544, 497] on button "Next" at bounding box center [489, 492] width 167 height 41
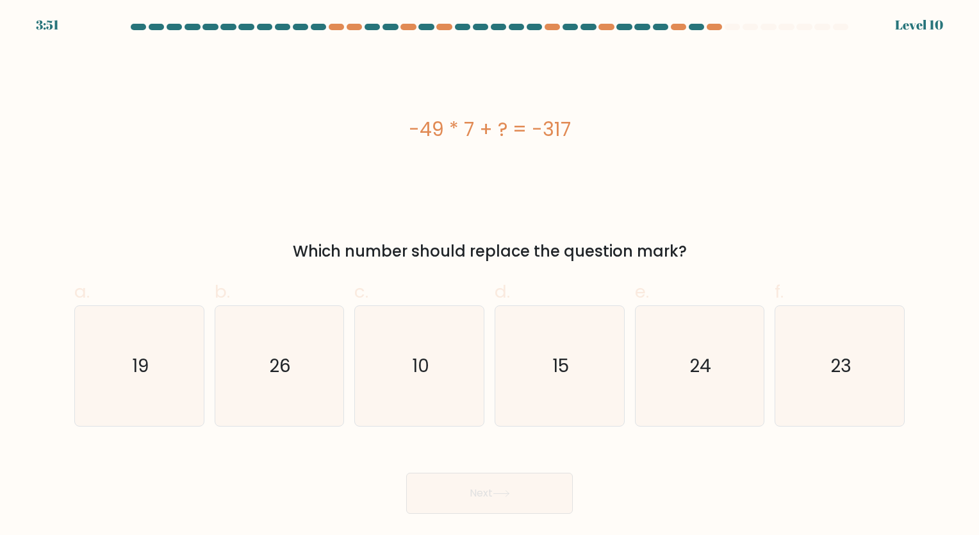
drag, startPoint x: 383, startPoint y: 117, endPoint x: 795, endPoint y: 260, distance: 435.9
click at [795, 260] on div "-49 * 7 + ? = -317 Which number should replace the question mark?" at bounding box center [490, 156] width 846 height 214
copy div "-49 * 7 + ? = -317 Which number should replace the question mark?"
click at [315, 344] on icon "26" at bounding box center [279, 366] width 120 height 120
click at [490, 276] on input "b. 26" at bounding box center [490, 271] width 1 height 8
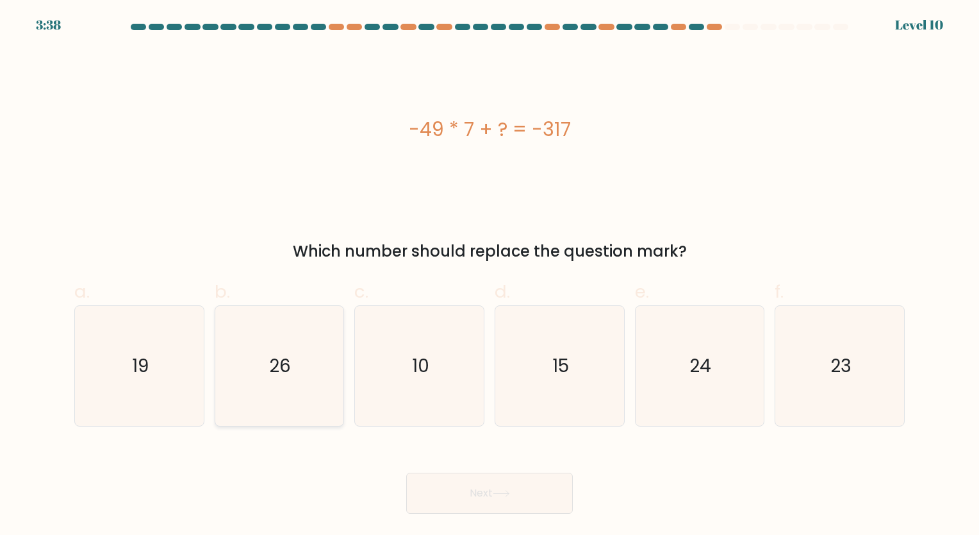
radio input "true"
click at [500, 481] on button "Next" at bounding box center [489, 492] width 167 height 41
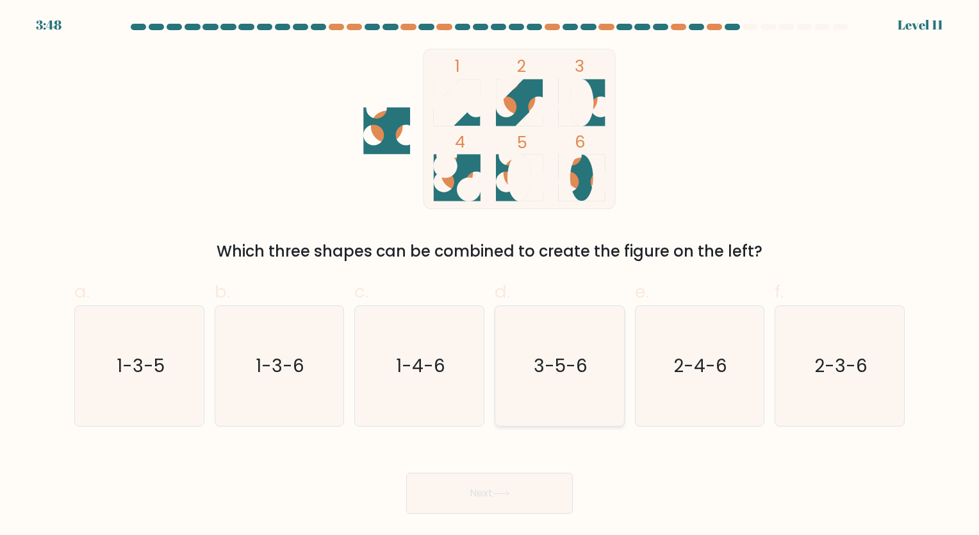
click at [537, 360] on text "3-5-6" at bounding box center [561, 365] width 54 height 25
click at [490, 276] on input "d. 3-5-6" at bounding box center [490, 271] width 1 height 8
radio input "true"
click at [511, 476] on button "Next" at bounding box center [489, 492] width 167 height 41
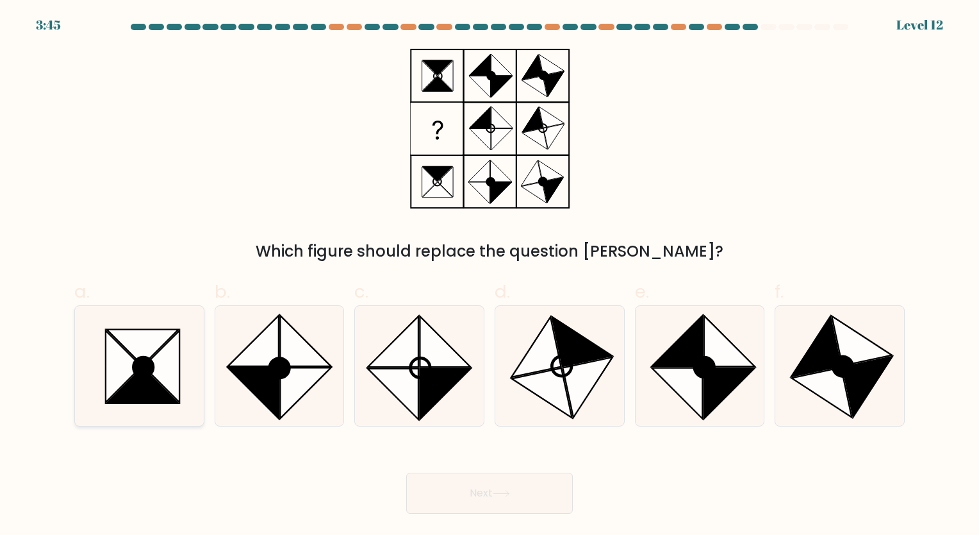
drag, startPoint x: 172, startPoint y: 356, endPoint x: 183, endPoint y: 351, distance: 12.3
click at [173, 356] on icon at bounding box center [162, 366] width 36 height 72
click at [490, 276] on input "a." at bounding box center [490, 271] width 1 height 8
radio input "true"
click at [467, 494] on button "Next" at bounding box center [489, 492] width 167 height 41
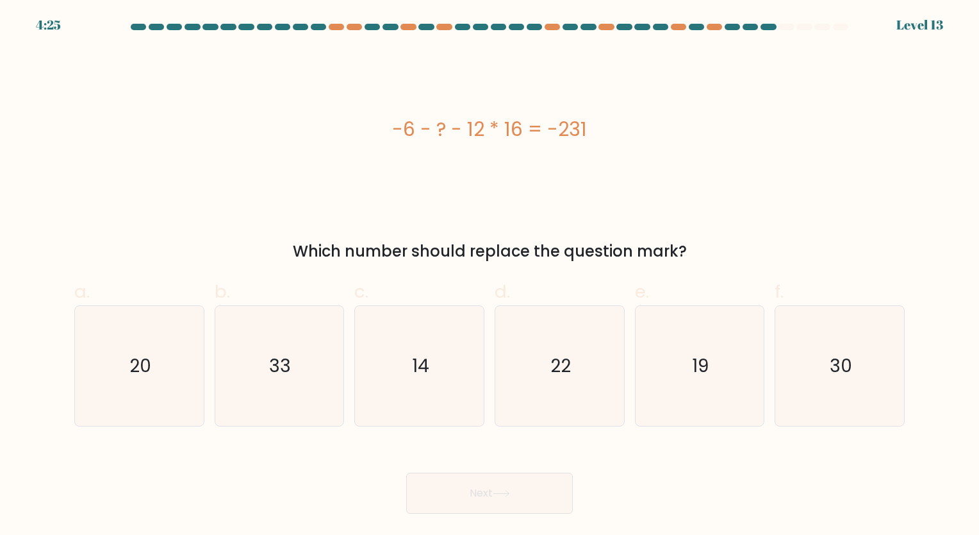
drag, startPoint x: 398, startPoint y: 136, endPoint x: 858, endPoint y: 259, distance: 475.8
click at [858, 259] on div "-6 - ? - 12 * 16 = -231 Which number should replace the question mark?" at bounding box center [490, 156] width 846 height 214
copy div "-6 - ? - 12 * 16 = -231 Which number should replace the question mark?"
click at [267, 365] on icon "33" at bounding box center [279, 366] width 120 height 120
click at [490, 276] on input "b. 33" at bounding box center [490, 271] width 1 height 8
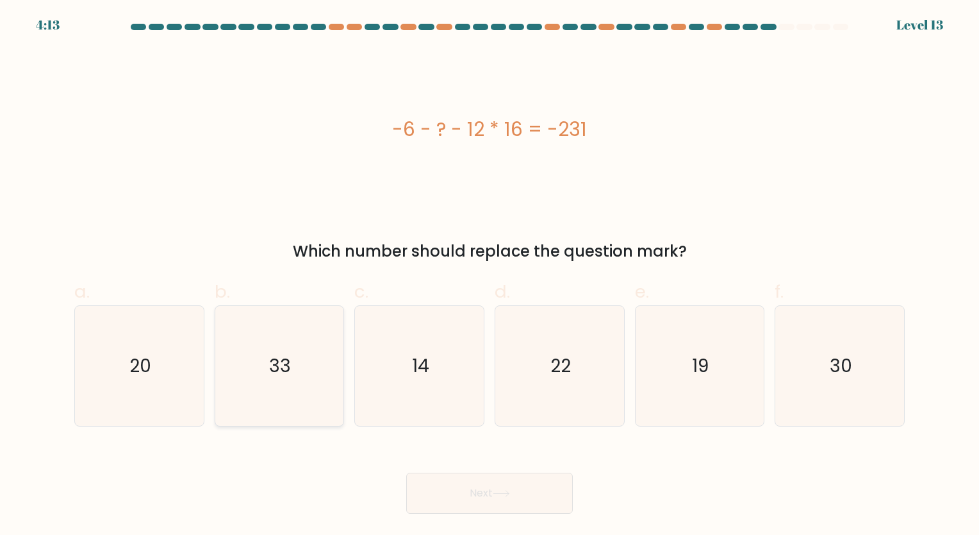
radio input "true"
click at [473, 489] on button "Next" at bounding box center [489, 492] width 167 height 41
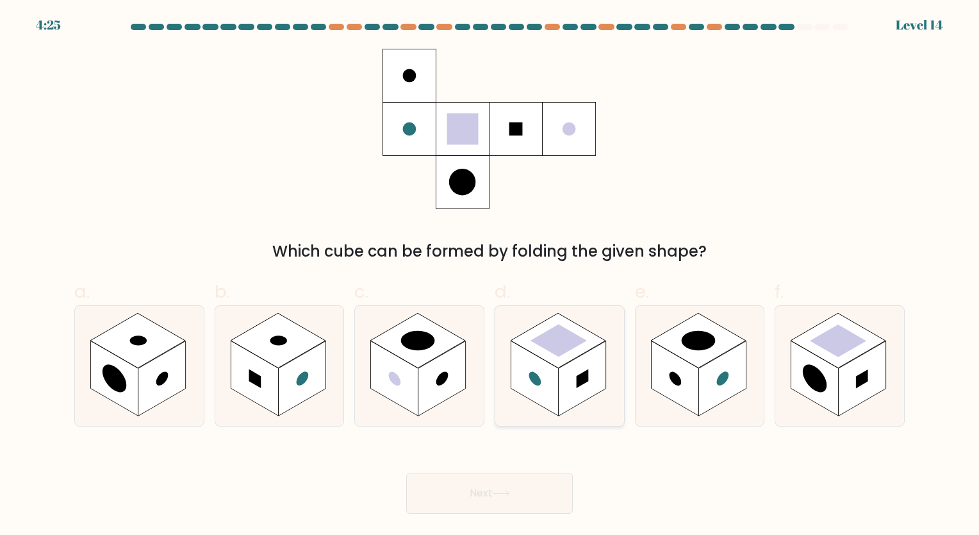
click at [544, 323] on rect at bounding box center [558, 340] width 95 height 55
click at [490, 276] on input "d." at bounding box center [490, 271] width 1 height 8
radio input "true"
click at [531, 495] on button "Next" at bounding box center [489, 492] width 167 height 41
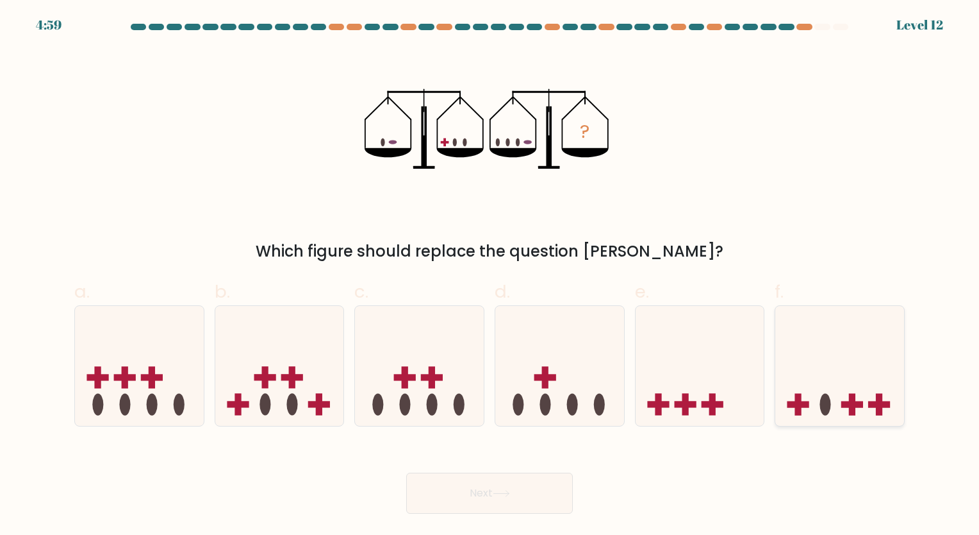
click at [819, 368] on icon at bounding box center [840, 365] width 129 height 106
click at [490, 276] on input "f." at bounding box center [490, 271] width 1 height 8
radio input "true"
click at [546, 481] on button "Next" at bounding box center [489, 492] width 167 height 41
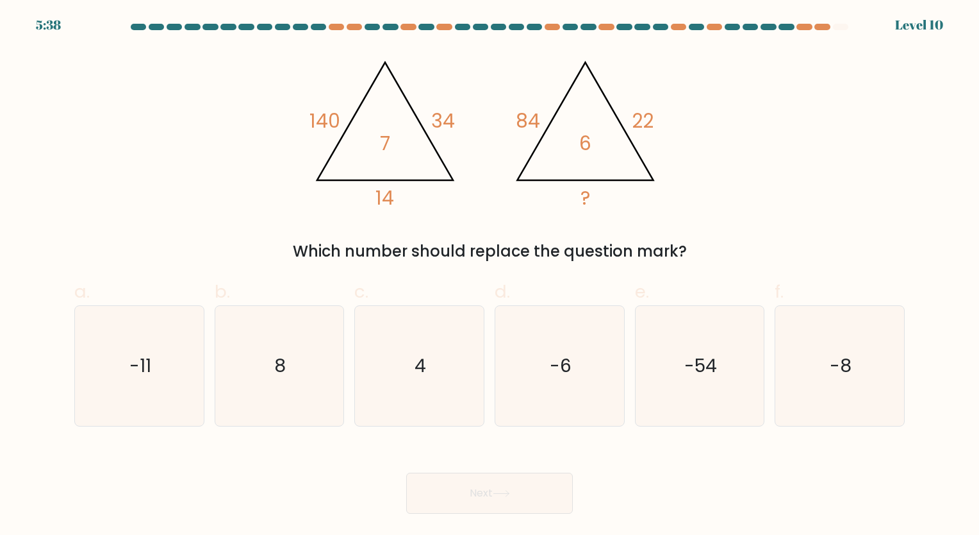
drag, startPoint x: 272, startPoint y: 105, endPoint x: 747, endPoint y: 213, distance: 487.8
click at [747, 213] on div "@import url('https://fonts.googleapis.com/css?family=Abril+Fatface:400,100,100i…" at bounding box center [490, 156] width 846 height 214
copy div "140 34 14 7 @import url('https://fonts.googleapis.com/css?family=Abril+Fatface:…"
click at [840, 259] on div "Which number should replace the question mark?" at bounding box center [489, 251] width 815 height 23
click at [323, 139] on icon "@import url('https://fonts.googleapis.com/css?family=Abril+Fatface:400,100,100i…" at bounding box center [489, 129] width 369 height 160
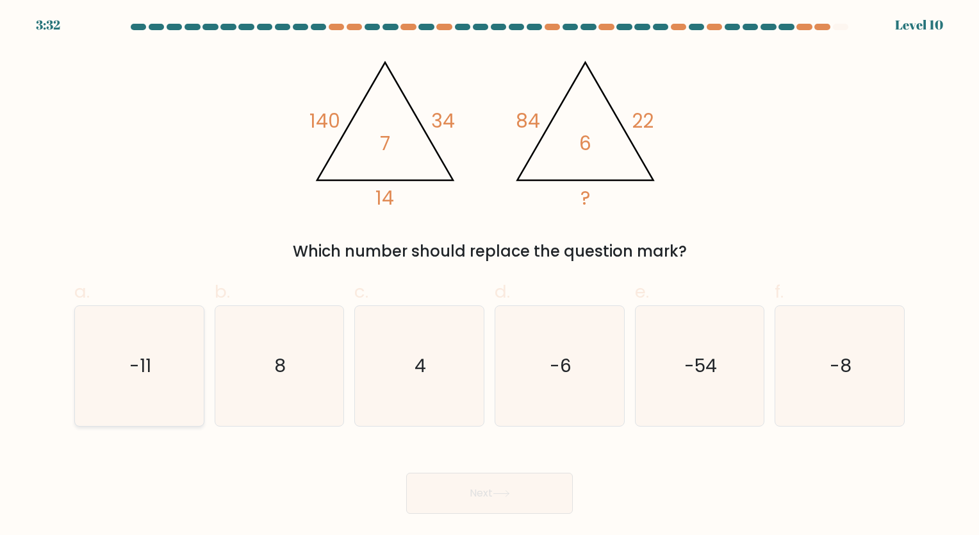
click at [169, 342] on icon "-11" at bounding box center [139, 366] width 120 height 120
click at [490, 276] on input "a. -11" at bounding box center [490, 271] width 1 height 8
radio input "true"
click at [454, 483] on button "Next" at bounding box center [489, 492] width 167 height 41
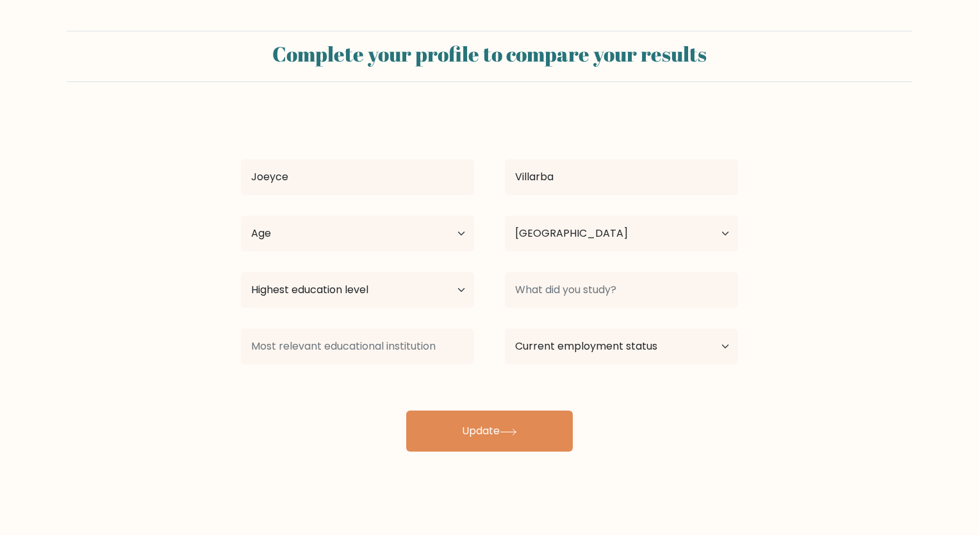
select select "PH"
click at [430, 289] on select "Highest education level No schooling Primary Lower Secondary Upper Secondary Oc…" at bounding box center [357, 290] width 233 height 36
select select "bachelors_degree"
click at [241, 272] on select "Highest education level No schooling Primary Lower Secondary Upper Secondary Oc…" at bounding box center [357, 290] width 233 height 36
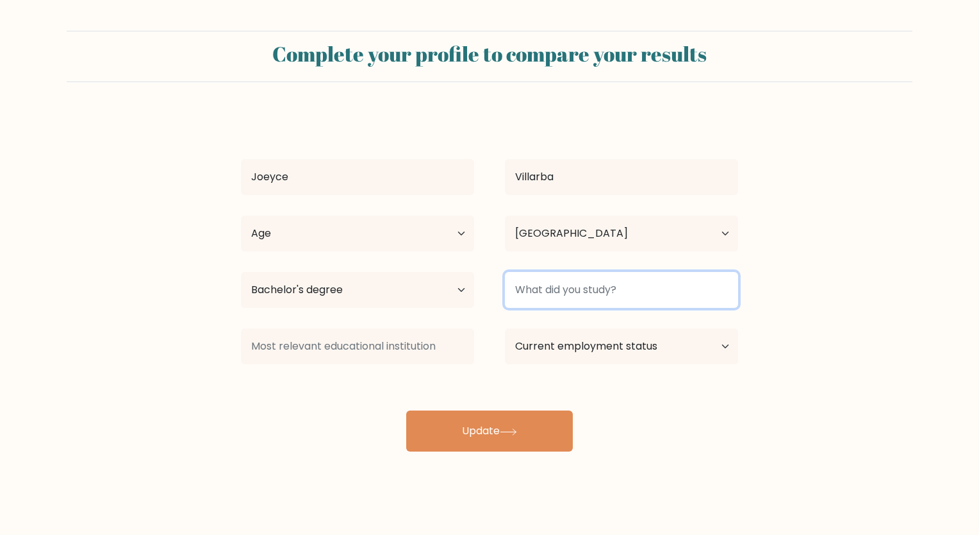
click at [581, 290] on input at bounding box center [621, 290] width 233 height 36
type input "HRM"
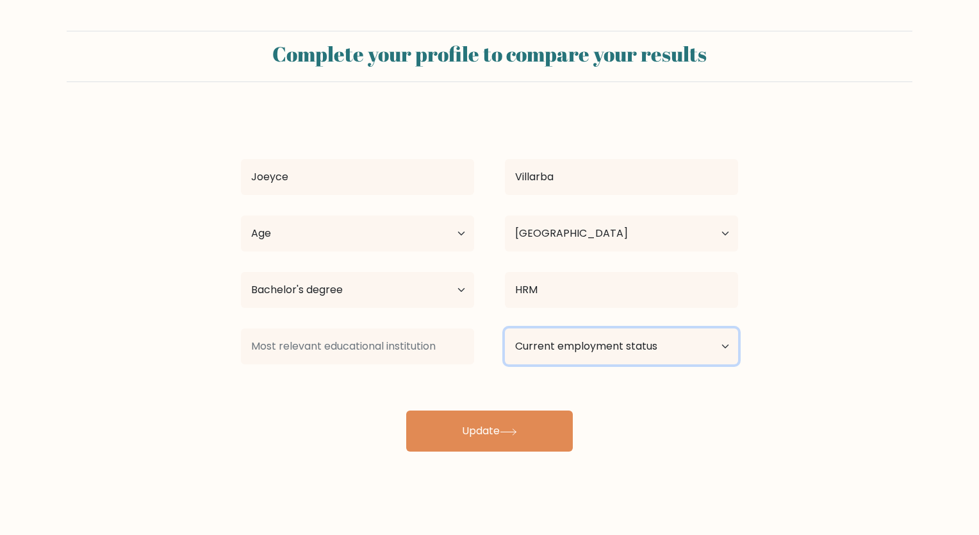
click at [600, 349] on select "Current employment status Employed Student Retired Other / prefer not to answer" at bounding box center [621, 346] width 233 height 36
select select "other"
click at [505, 328] on select "Current employment status Employed Student Retired Other / prefer not to answer" at bounding box center [621, 346] width 233 height 36
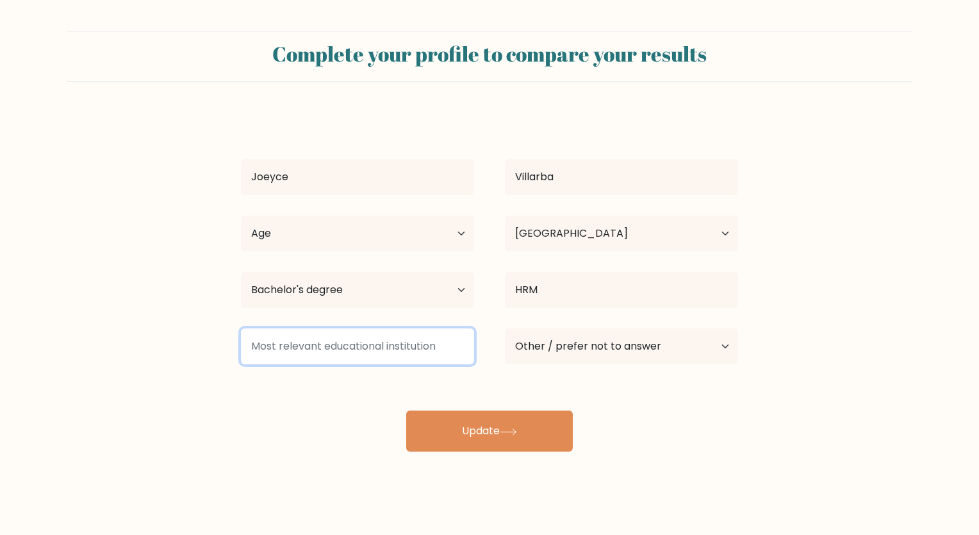
click at [372, 335] on input at bounding box center [357, 346] width 233 height 36
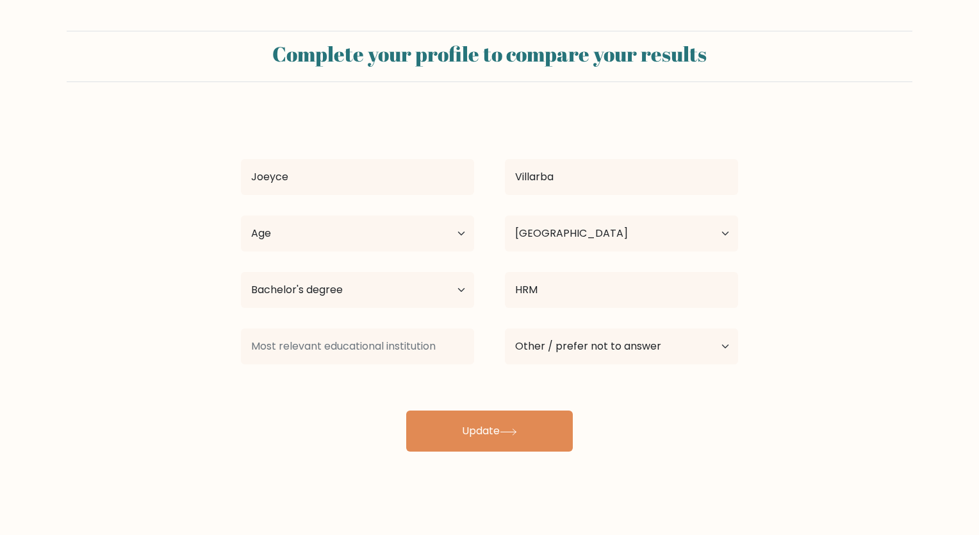
click at [678, 431] on div "Joeyce Villarba Age Under 18 years old 18-24 years old 25-34 years old 35-44 ye…" at bounding box center [489, 282] width 513 height 338
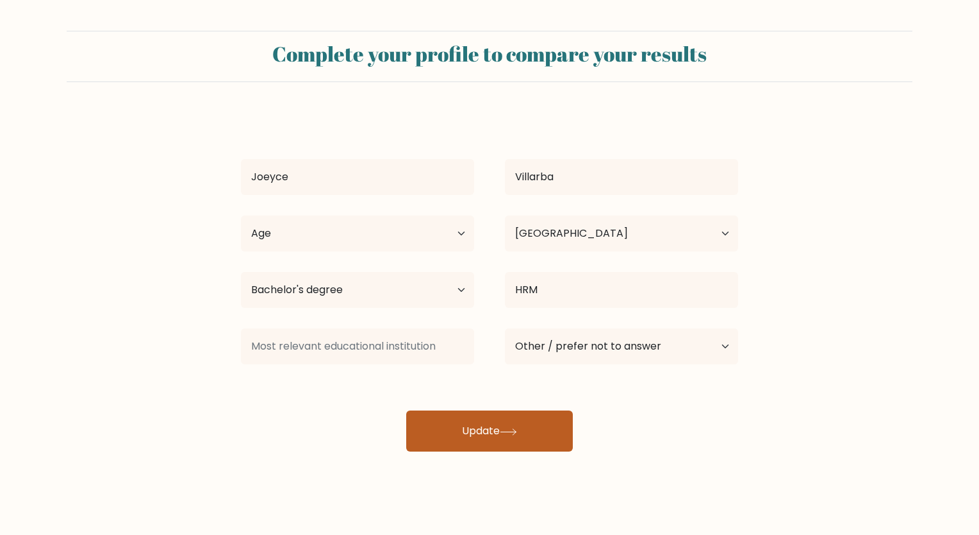
click at [546, 442] on button "Update" at bounding box center [489, 430] width 167 height 41
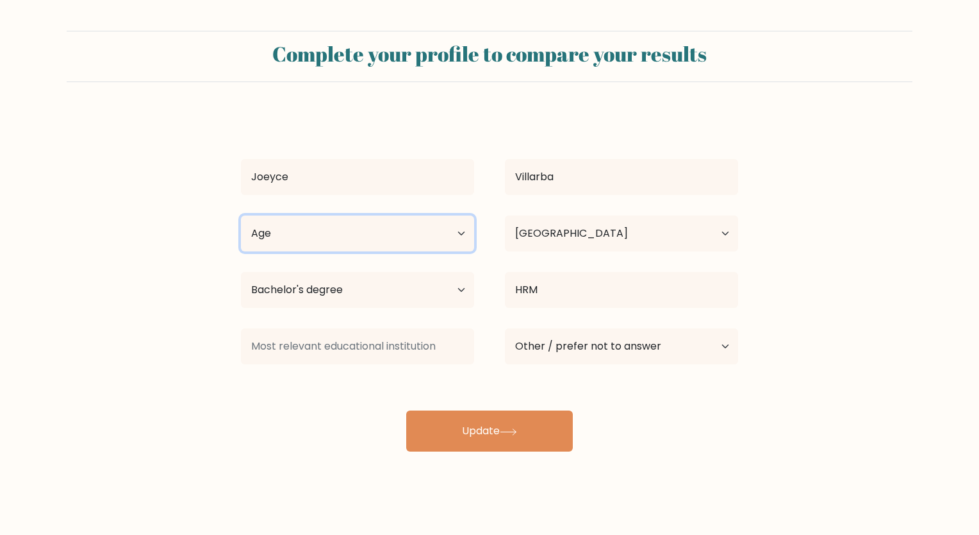
click at [404, 235] on select "Age Under 18 years old 18-24 years old 25-34 years old 35-44 years old 45-54 ye…" at bounding box center [357, 233] width 233 height 36
select select "25_34"
click at [241, 215] on select "Age Under 18 years old 18-24 years old 25-34 years old 35-44 years old 45-54 ye…" at bounding box center [357, 233] width 233 height 36
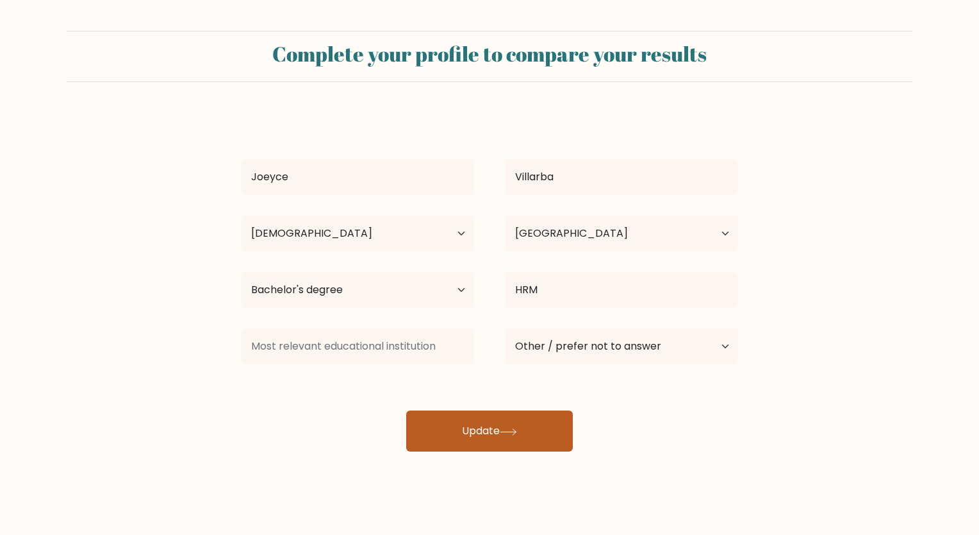
click at [468, 413] on button "Update" at bounding box center [489, 430] width 167 height 41
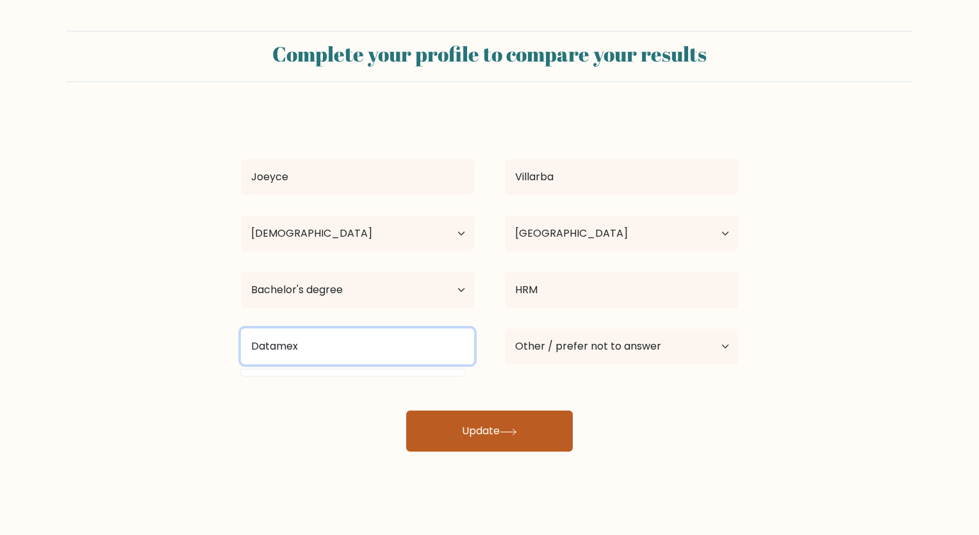
type input "Datamex"
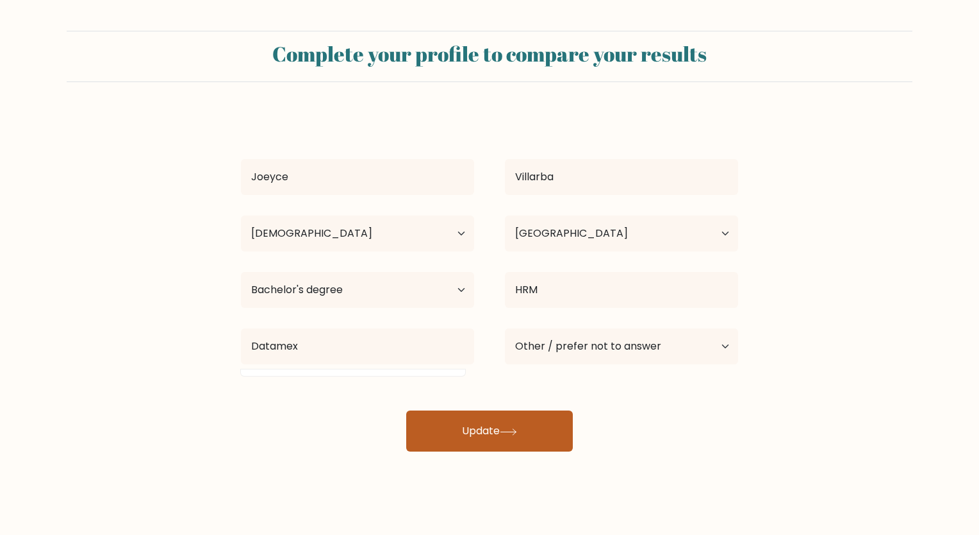
click at [528, 438] on button "Update" at bounding box center [489, 430] width 167 height 41
